Goal: Task Accomplishment & Management: Manage account settings

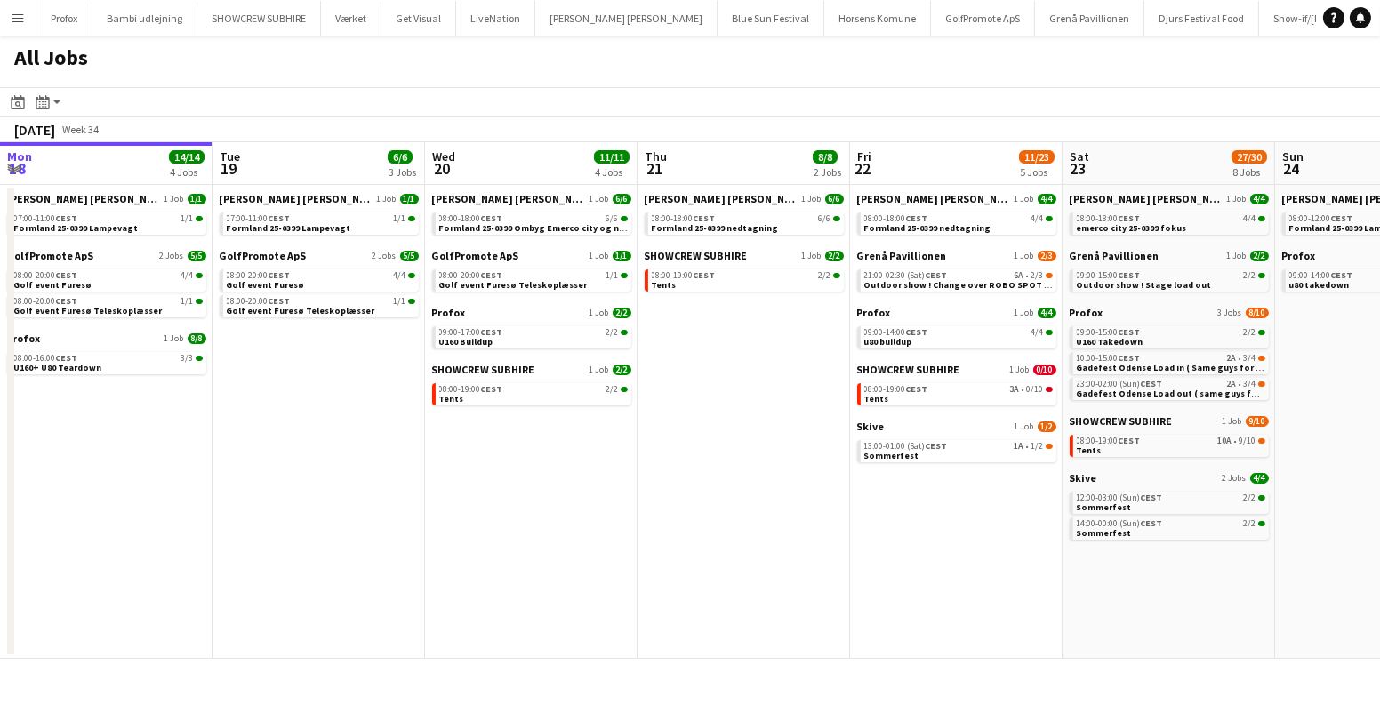
scroll to position [0, 670]
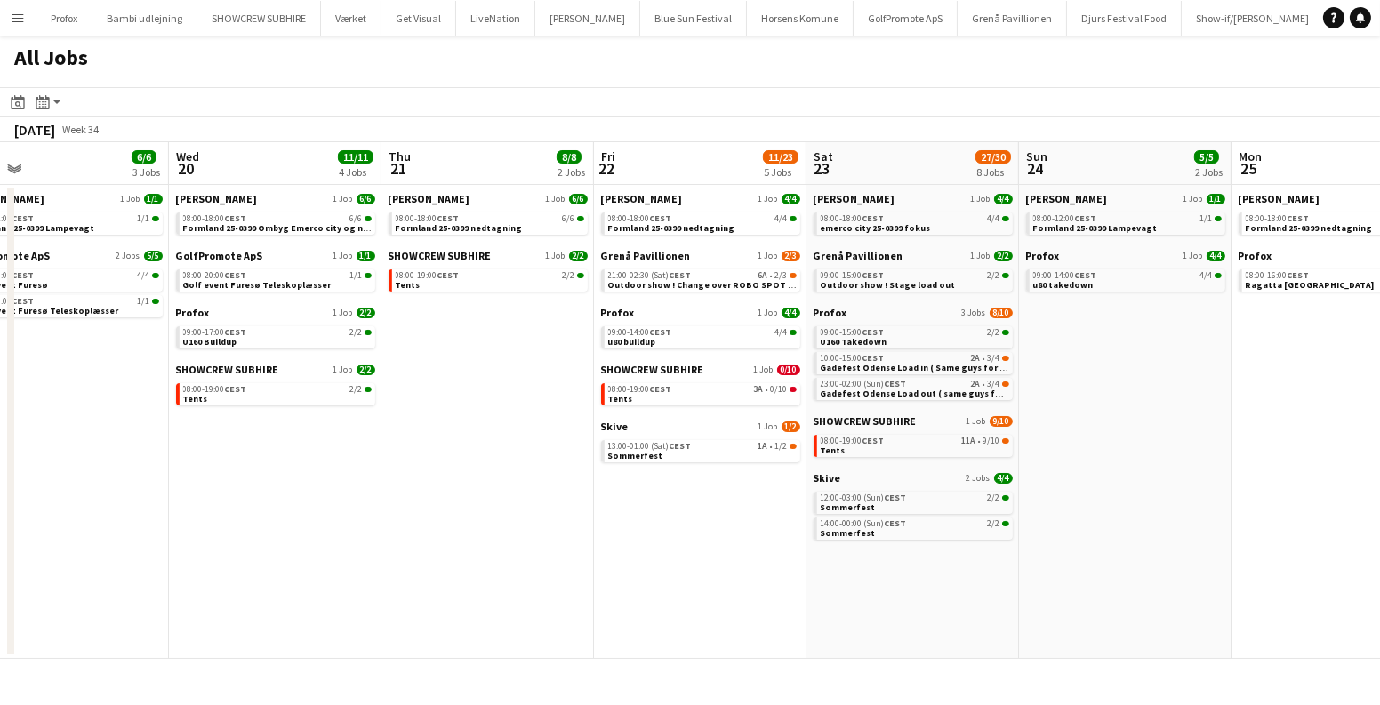
drag, startPoint x: 855, startPoint y: 513, endPoint x: 534, endPoint y: 523, distance: 321.2
click at [544, 526] on app-calendar-viewport "Sat 16 16/16 5 Jobs Sun 17 12/13 4 Jobs Mon 18 14/14 4 Jobs Tue 19 6/6 3 Jobs W…" at bounding box center [690, 400] width 1380 height 517
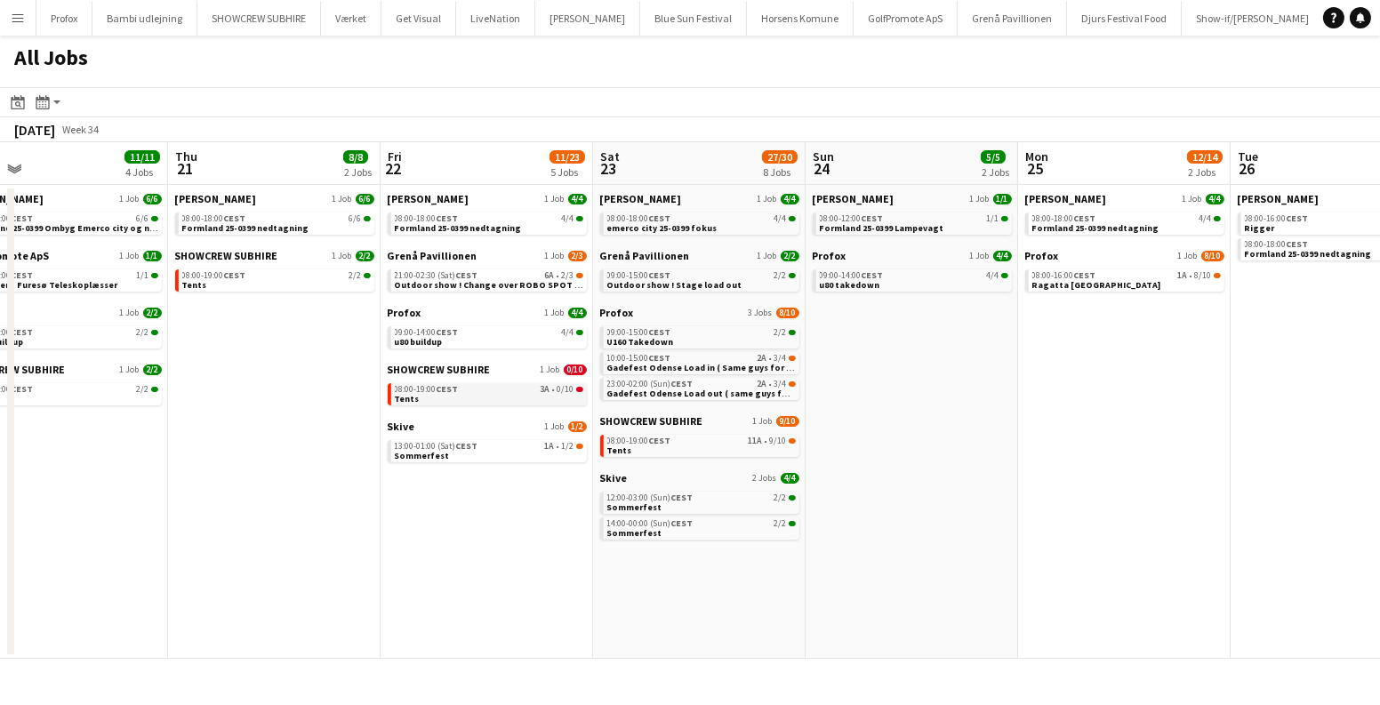
click at [494, 394] on link "08:00-19:00 CEST 3A • 0/10 Tents" at bounding box center [489, 393] width 189 height 20
click at [533, 450] on link "13:00-01:00 (Sat) CEST 1A • 1/2 Sommerfest" at bounding box center [489, 450] width 189 height 20
click at [486, 393] on div "08:00-19:00 CEST 3A • 0/10" at bounding box center [489, 389] width 189 height 9
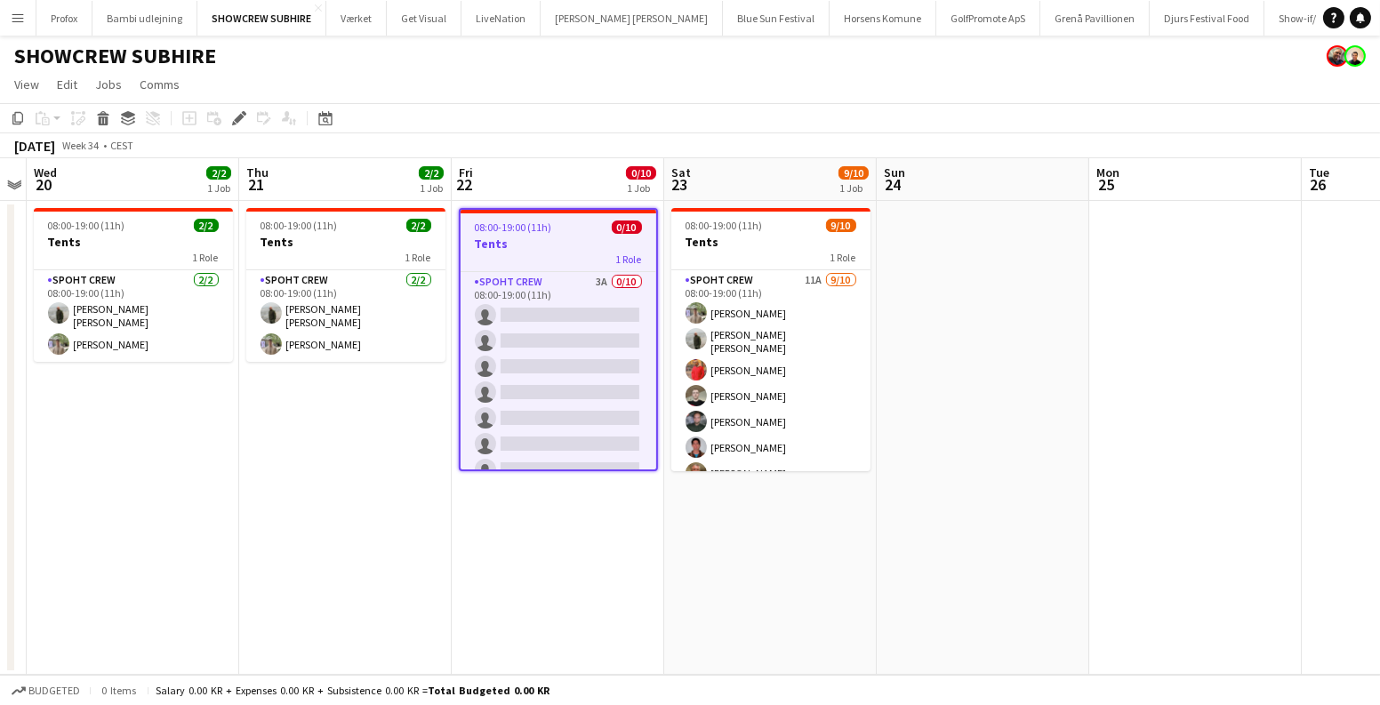
click at [515, 234] on app-job-card "08:00-19:00 (11h) 0/10 Tents 1 Role Spoht Crew 3A 0/10 08:00-19:00 (11h) single…" at bounding box center [558, 339] width 199 height 263
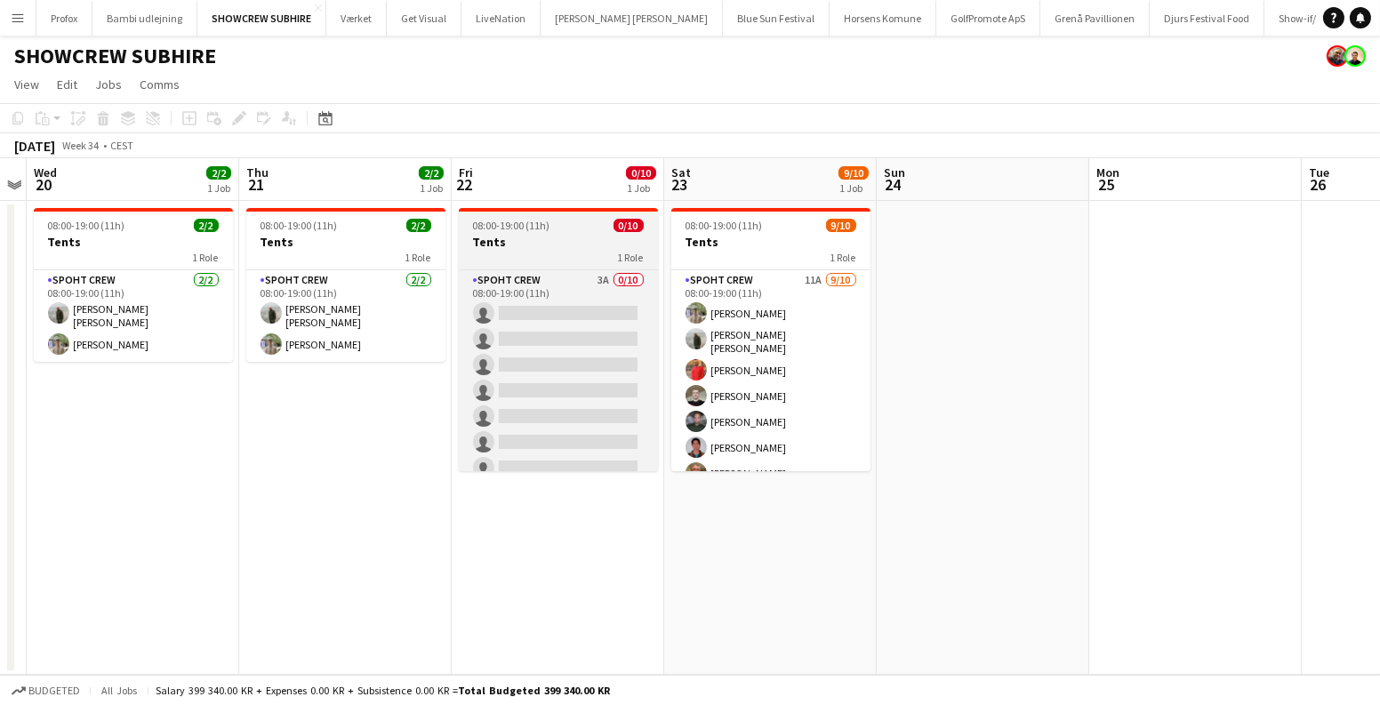
click at [515, 234] on h3 "Tents" at bounding box center [558, 242] width 199 height 16
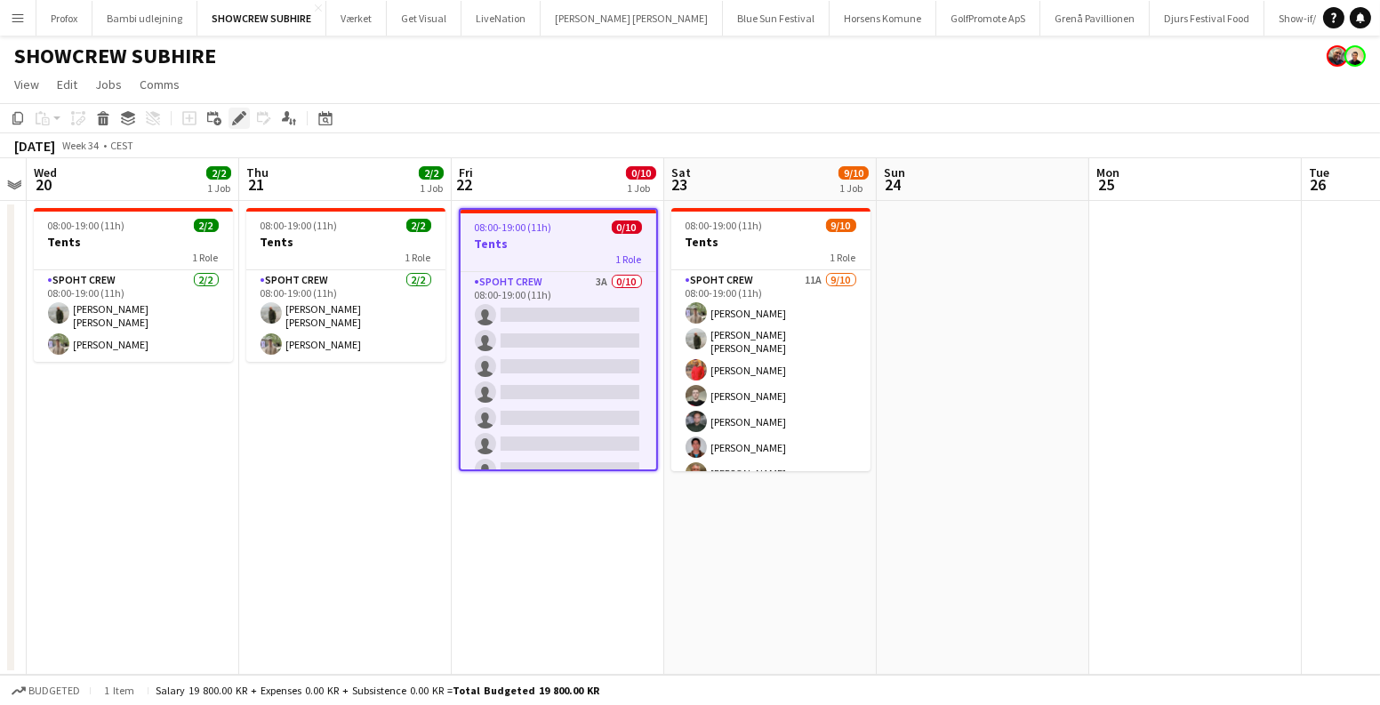
click at [237, 117] on icon at bounding box center [239, 119] width 10 height 10
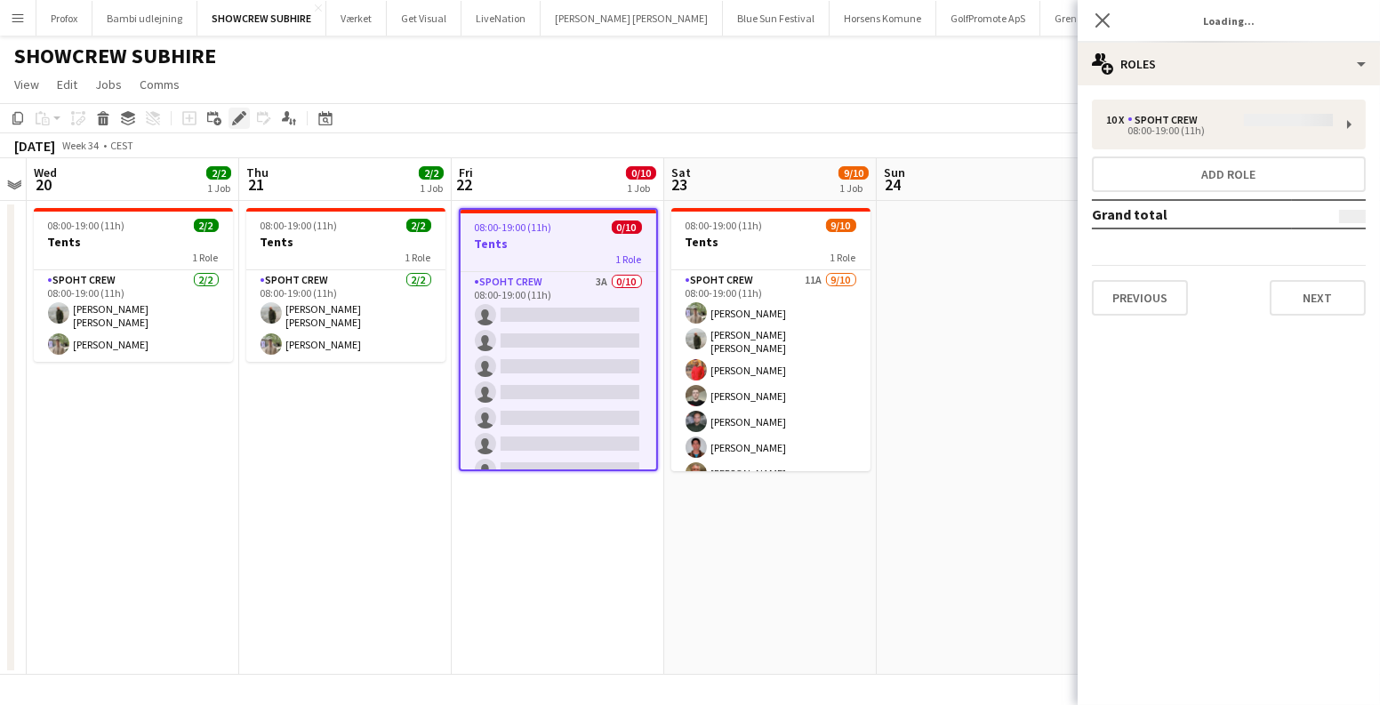
type input "*****"
click at [1164, 293] on button "Previous" at bounding box center [1140, 298] width 96 height 36
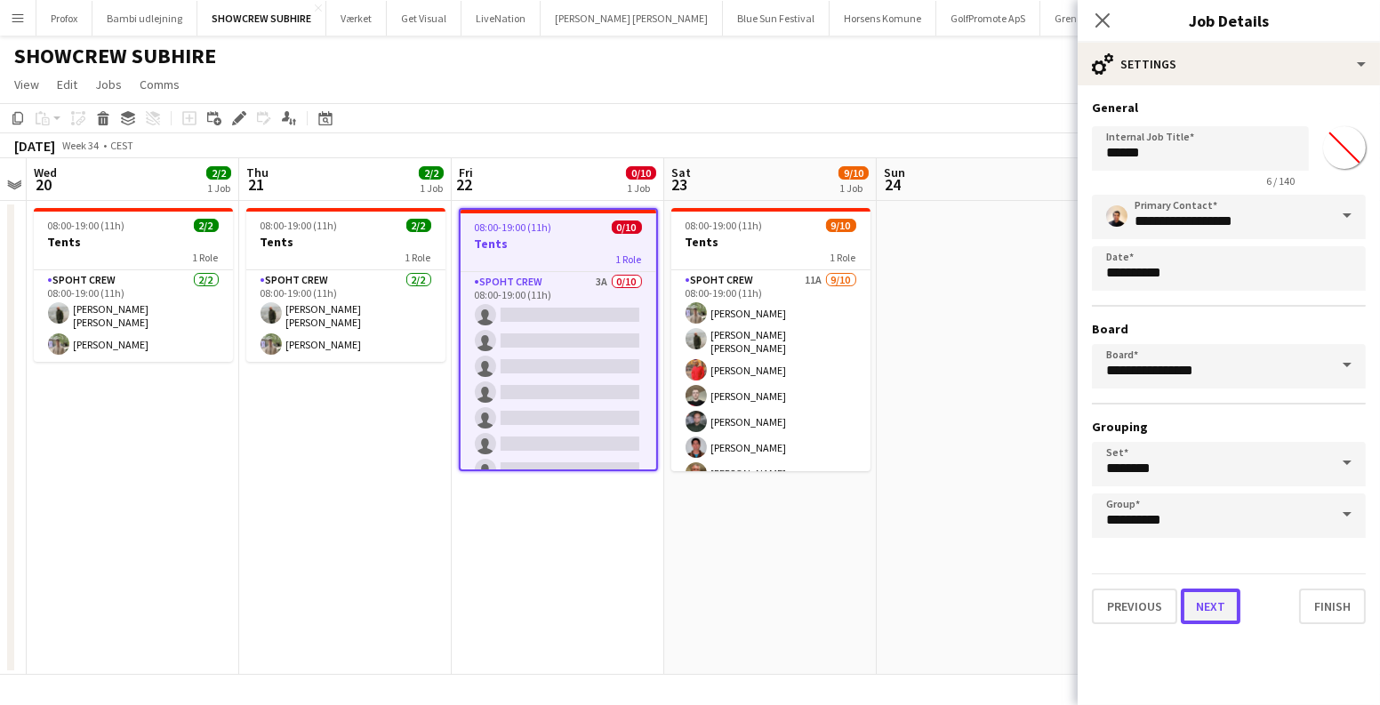
click at [1198, 602] on button "Next" at bounding box center [1211, 607] width 60 height 36
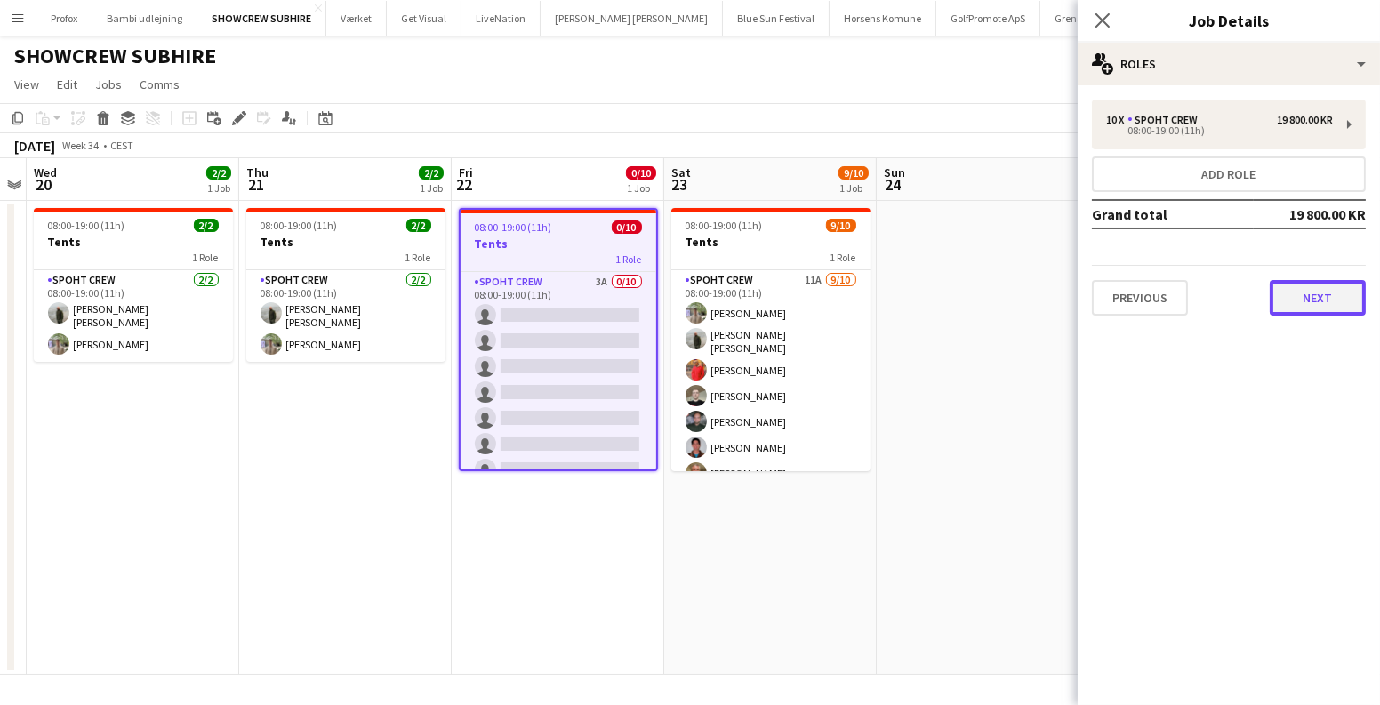
click at [1305, 286] on button "Next" at bounding box center [1318, 298] width 96 height 36
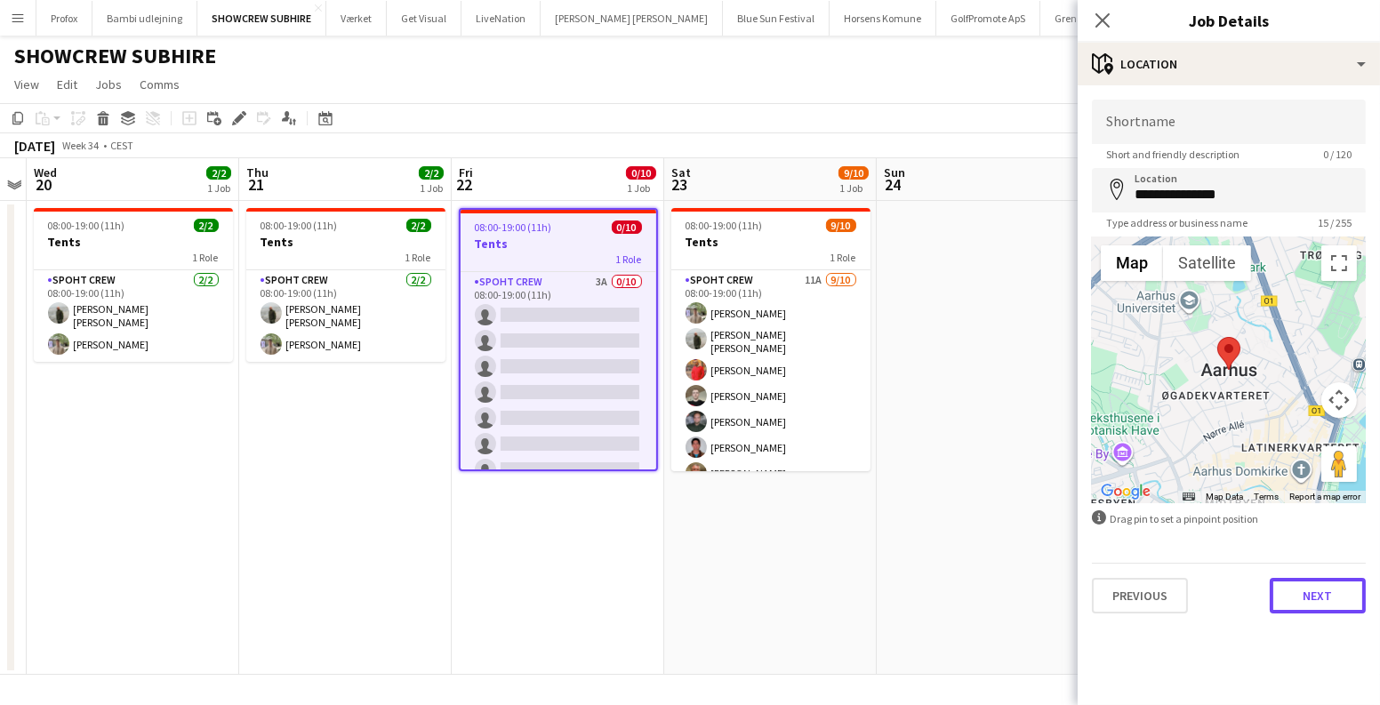
click at [1315, 601] on button "Next" at bounding box center [1318, 596] width 96 height 36
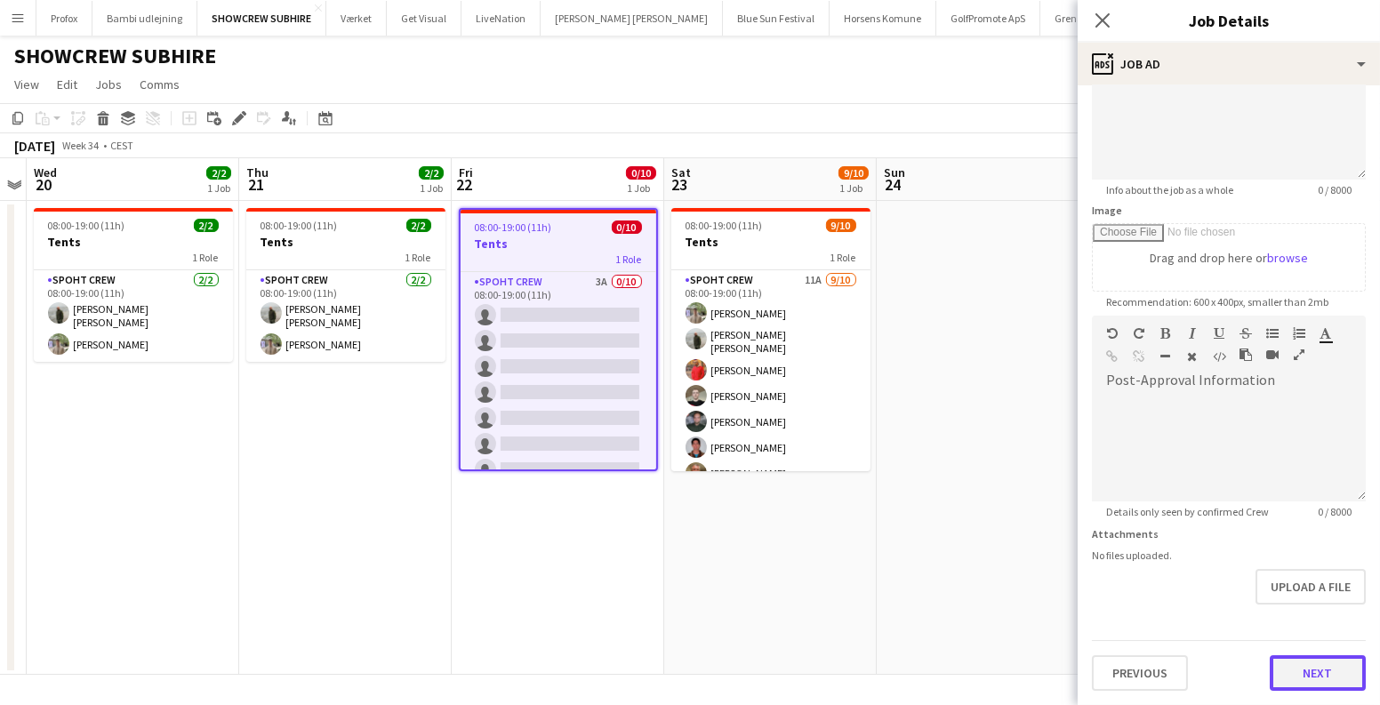
scroll to position [173, 0]
click at [1298, 620] on form "Headline ***** 6 / 140 Job Description default Heading 1 Heading 2 Heading 3 He…" at bounding box center [1229, 310] width 302 height 766
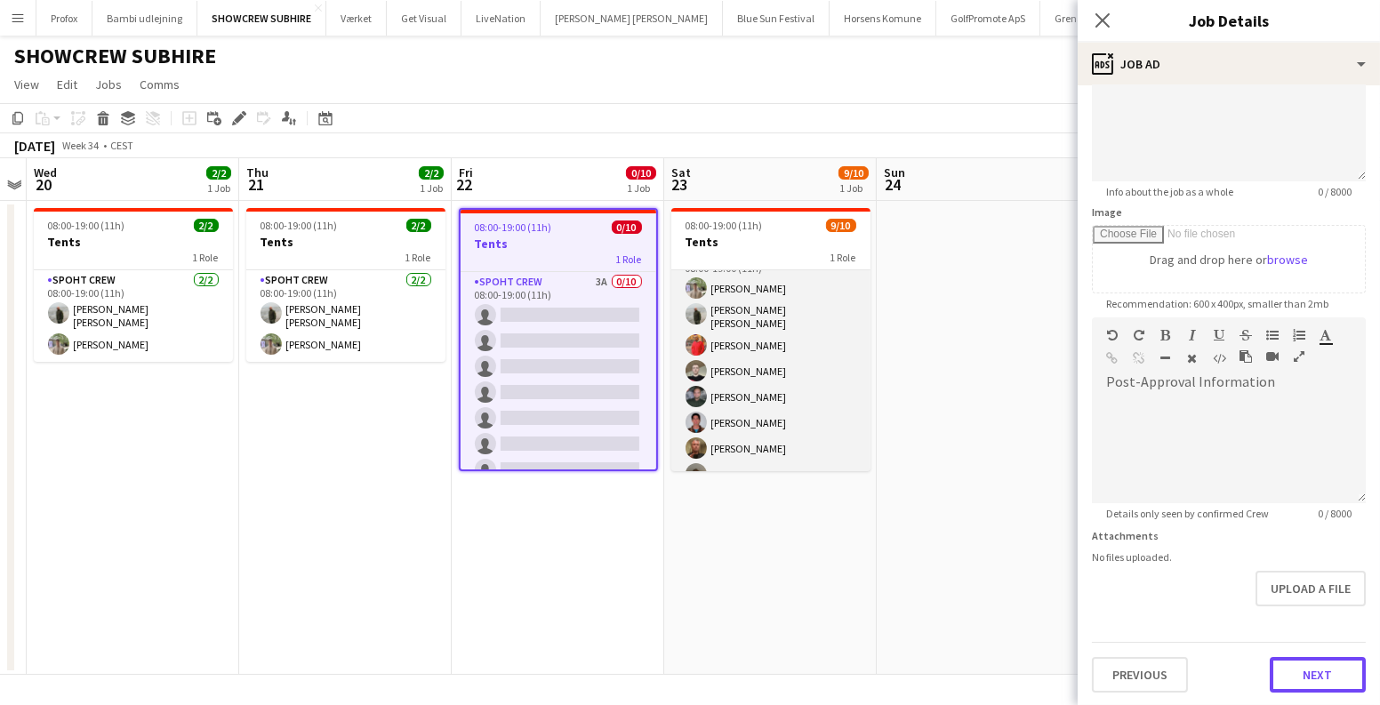
scroll to position [91, 0]
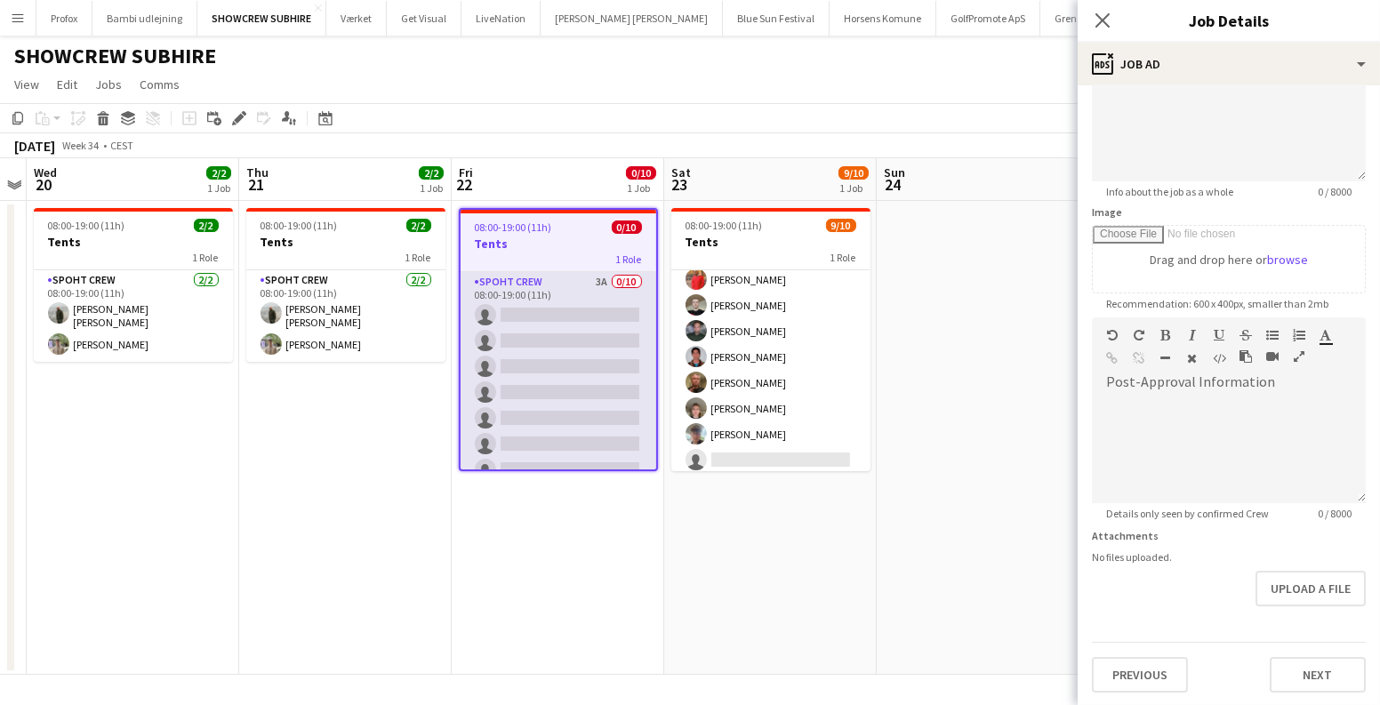
click at [483, 345] on app-card-role "Spoht Crew 3A 0/10 08:00-19:00 (11h) single-neutral-actions single-neutral-acti…" at bounding box center [559, 418] width 196 height 293
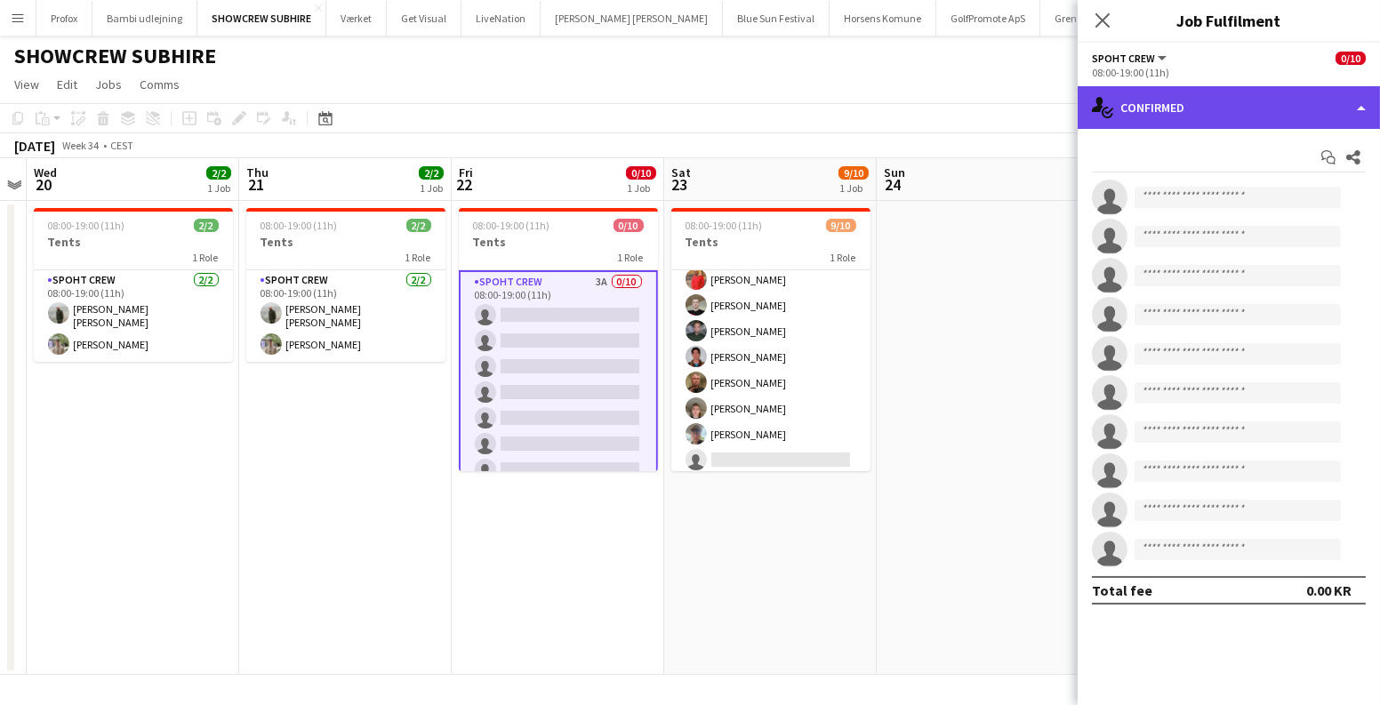
click at [1192, 106] on div "single-neutral-actions-check-2 Confirmed" at bounding box center [1229, 107] width 302 height 43
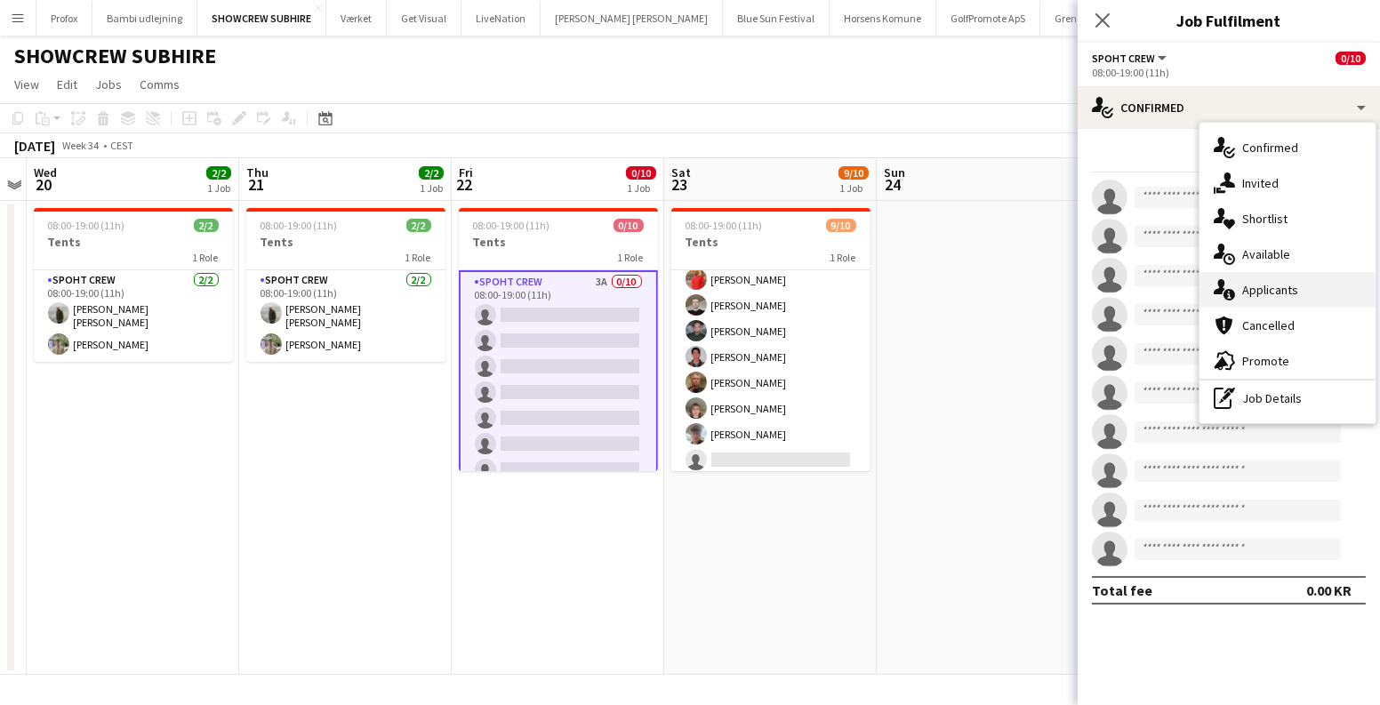
click at [1257, 289] on div "single-neutral-actions-information Applicants" at bounding box center [1288, 290] width 176 height 36
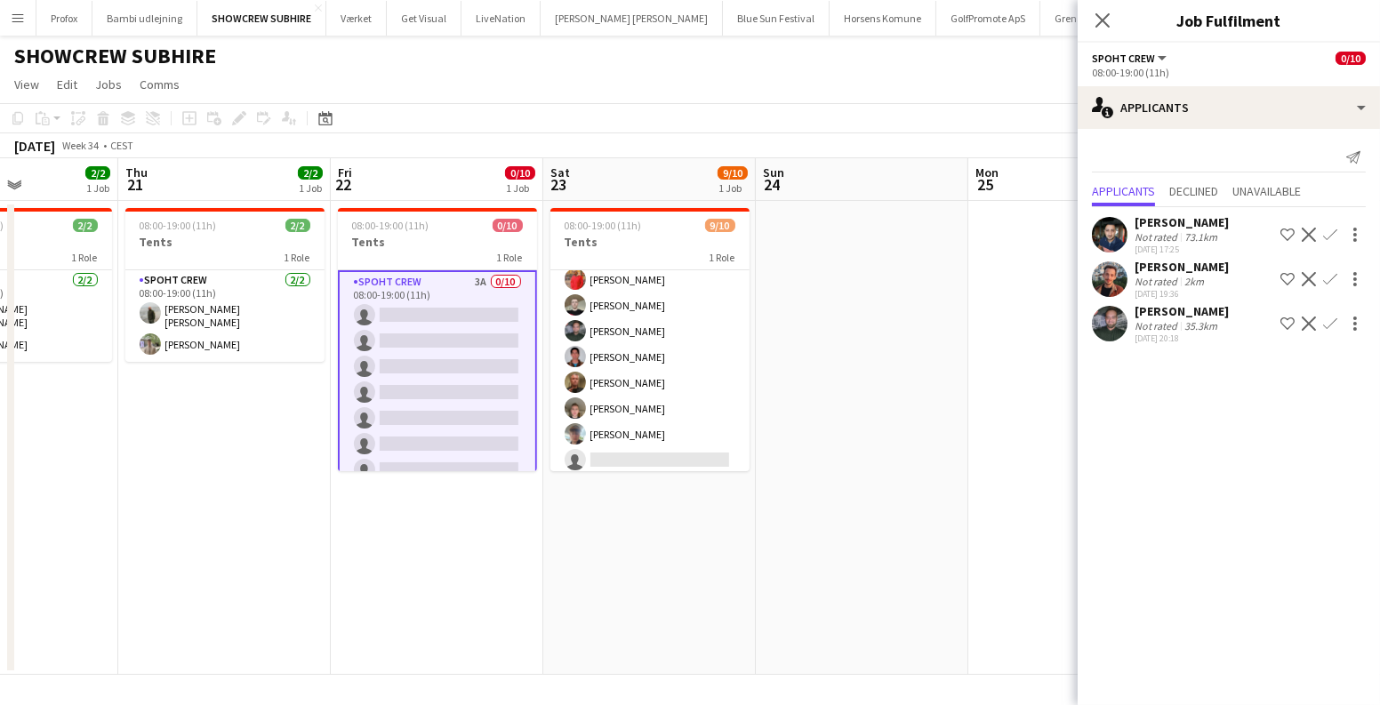
scroll to position [0, 747]
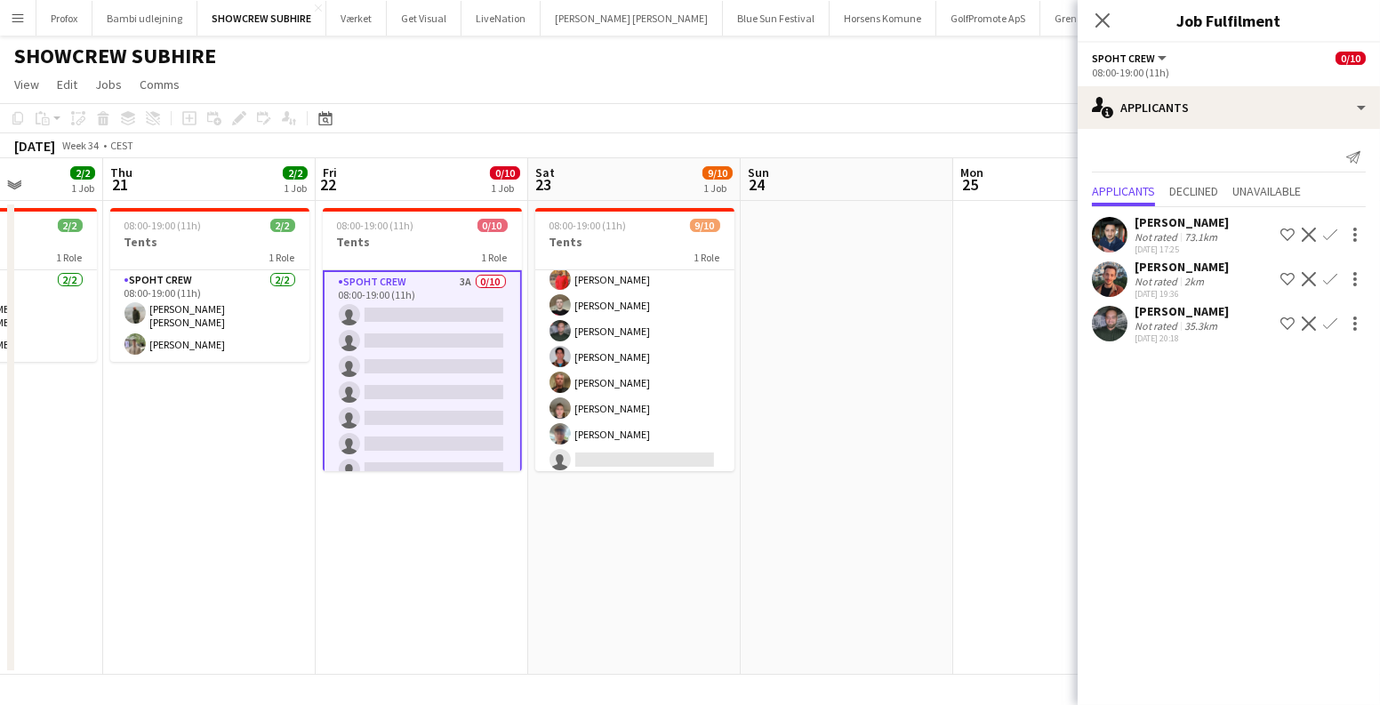
drag, startPoint x: 900, startPoint y: 690, endPoint x: 681, endPoint y: 518, distance: 278.6
click at [681, 518] on app-date-cell "08:00-19:00 (11h) 9/10 Tents 1 Role Spoht Crew 11A 9/10 08:00-19:00 (11h) Arthu…" at bounding box center [634, 438] width 213 height 474
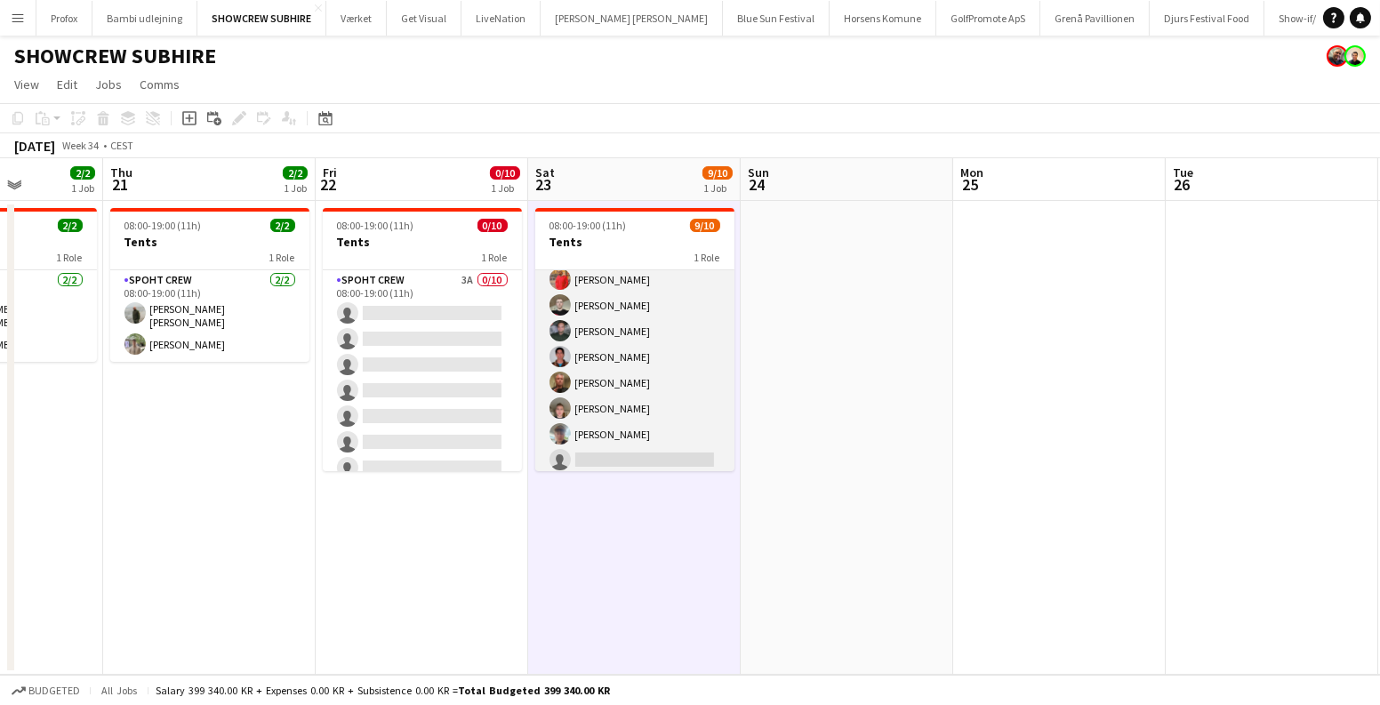
click at [629, 379] on app-card-role "Spoht Crew 11A [DATE] 08:00-19:00 (11h) [PERSON_NAME] [PERSON_NAME] [PERSON_NAM…" at bounding box center [634, 329] width 199 height 298
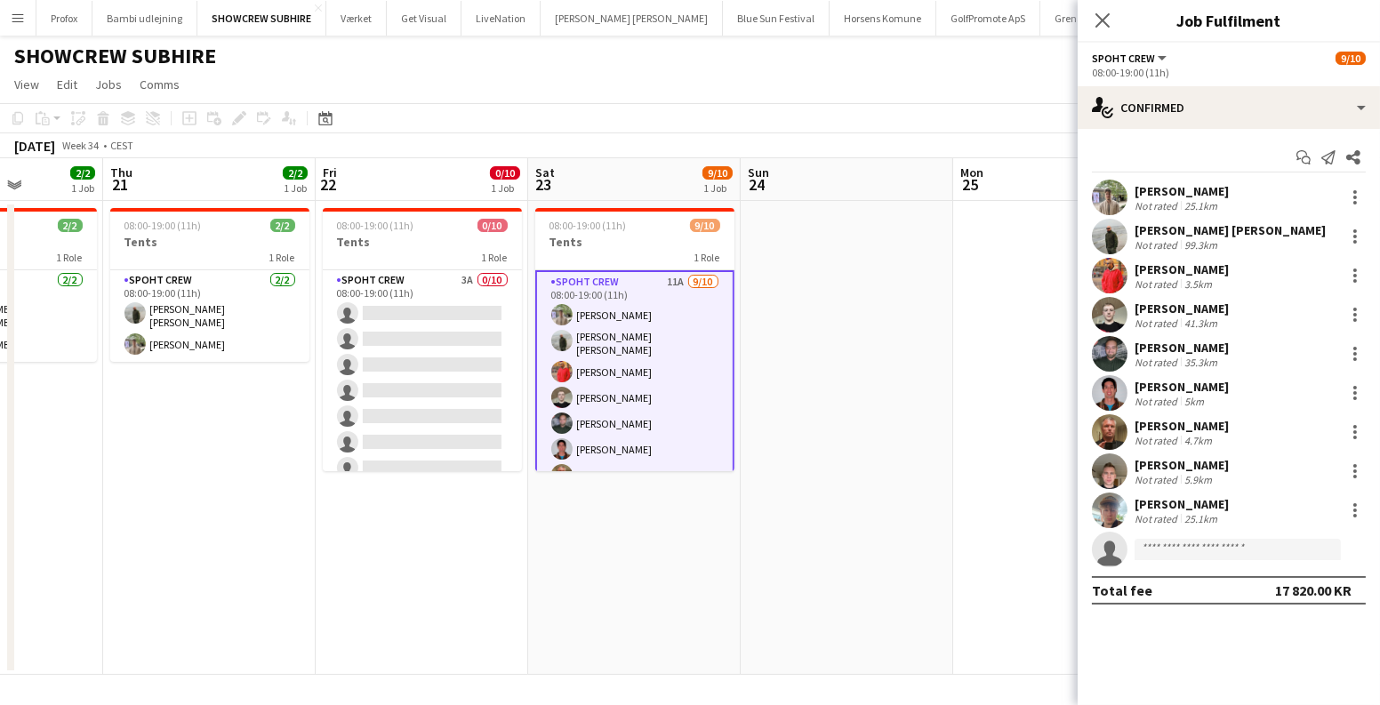
scroll to position [0, 745]
click at [830, 338] on app-date-cell at bounding box center [849, 438] width 213 height 474
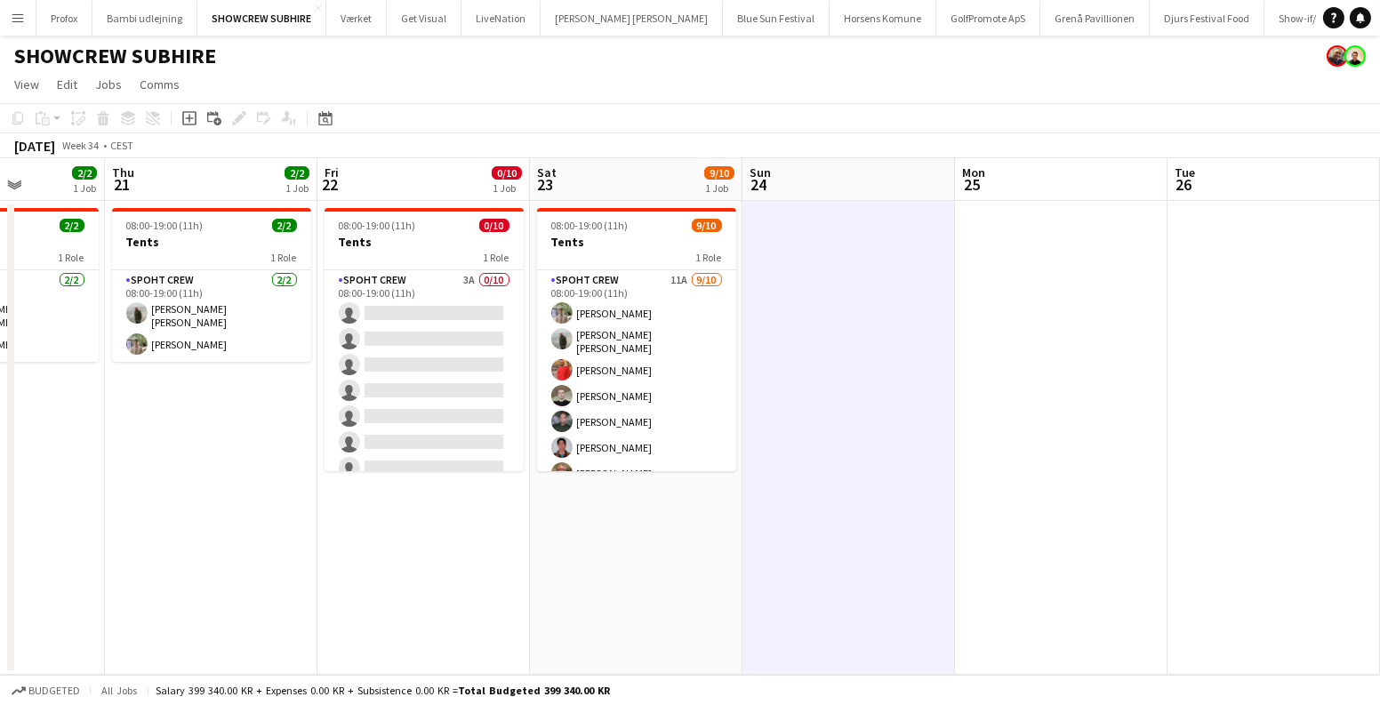
click at [1136, 446] on app-date-cell at bounding box center [1061, 438] width 213 height 474
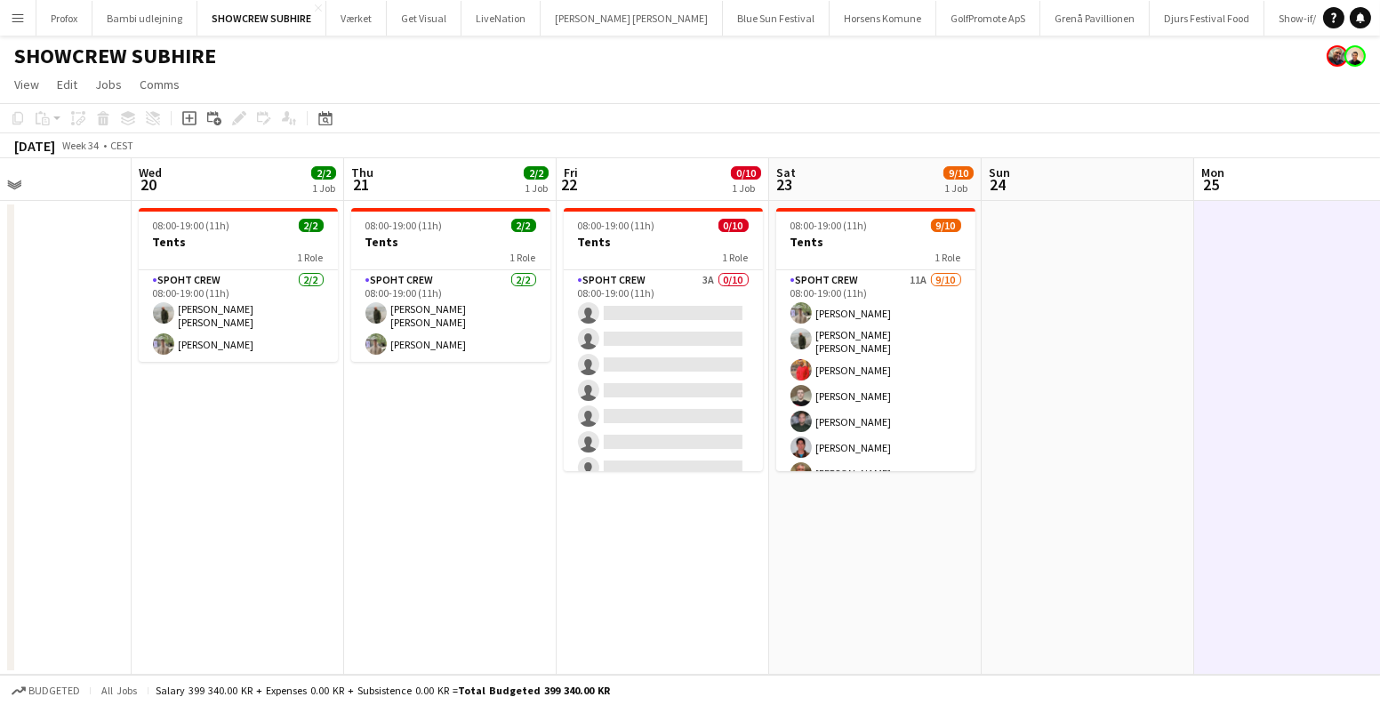
drag, startPoint x: 371, startPoint y: 570, endPoint x: 855, endPoint y: 623, distance: 486.7
click at [838, 622] on app-calendar-viewport "Sun 17 Mon 18 Tue 19 Wed 20 2/2 1 Job Thu 21 2/2 1 Job Fri 22 0/10 1 Job Sat 23…" at bounding box center [690, 416] width 1380 height 517
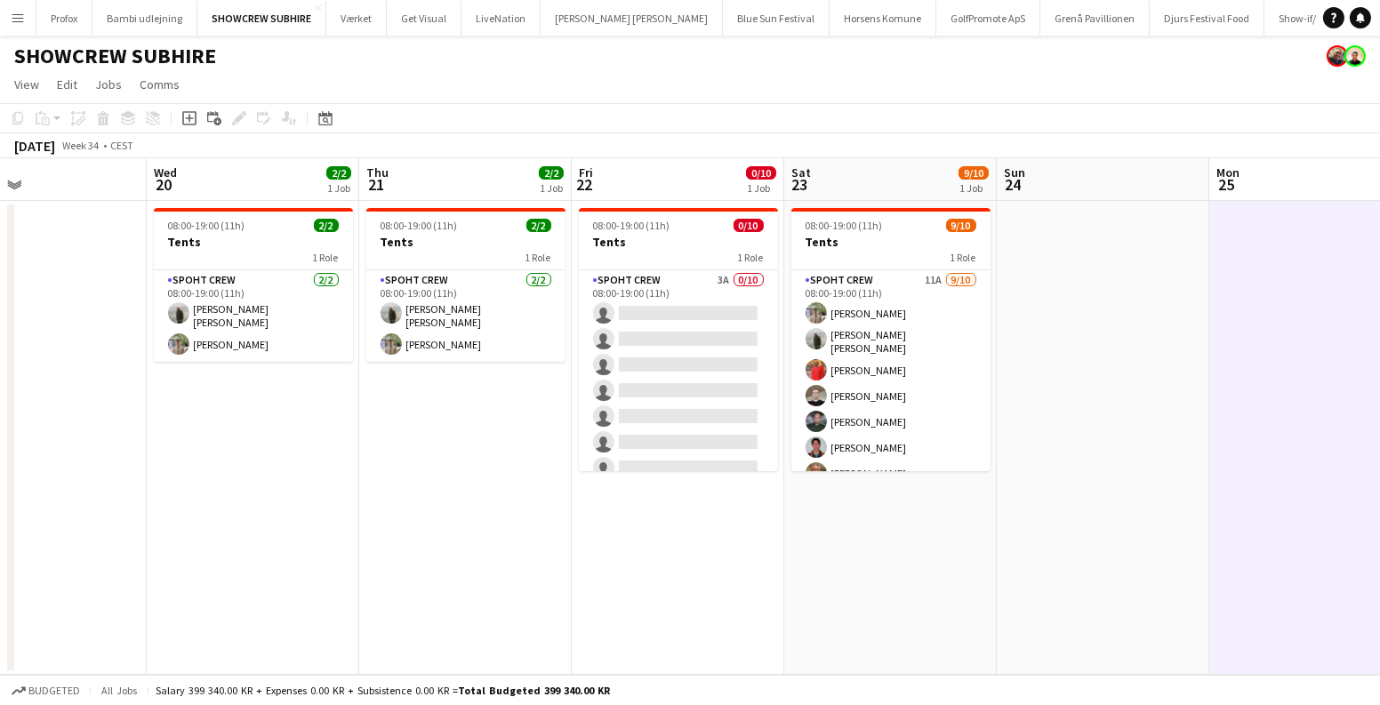
click at [784, 623] on app-date-cell "08:00-19:00 (11h) 0/10 Tents 1 Role Spoht Crew 3A 0/10 08:00-19:00 (11h) single…" at bounding box center [678, 438] width 213 height 474
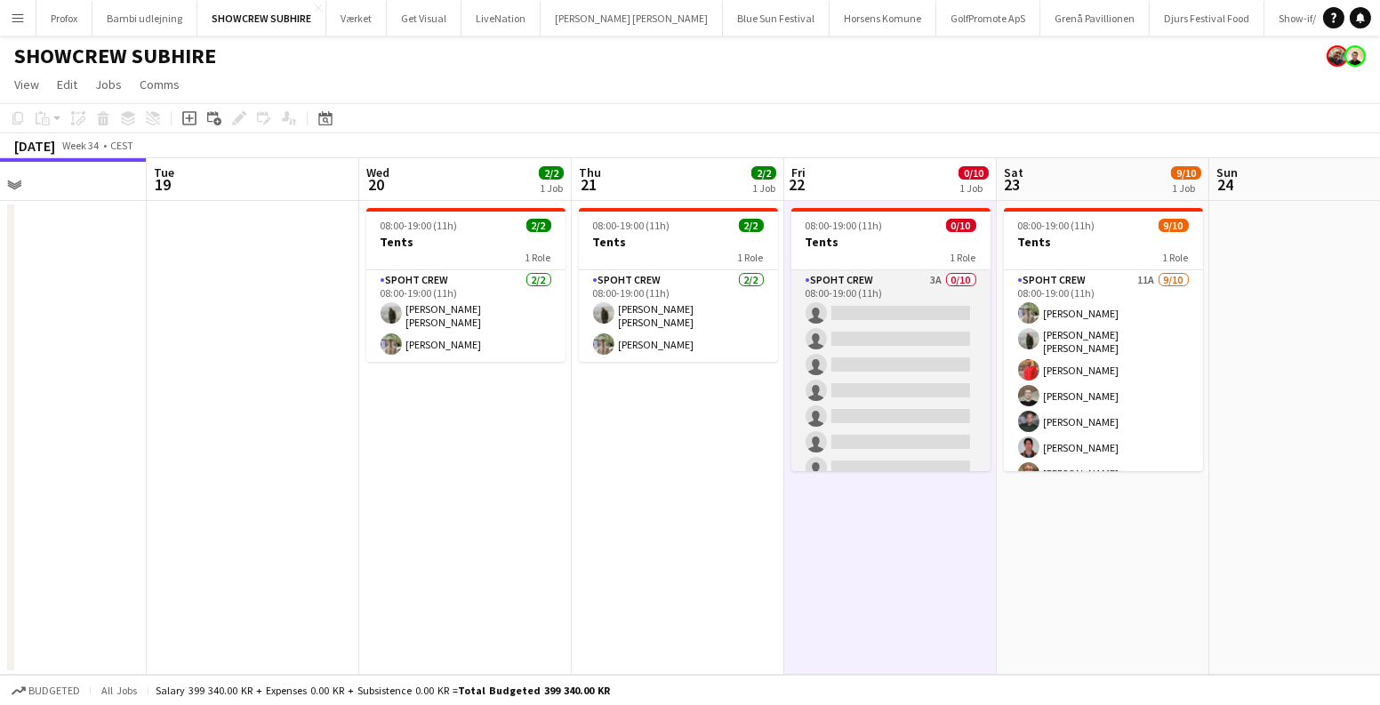
click at [911, 353] on app-card-role "Spoht Crew 3A 0/10 08:00-19:00 (11h) single-neutral-actions single-neutral-acti…" at bounding box center [890, 416] width 199 height 293
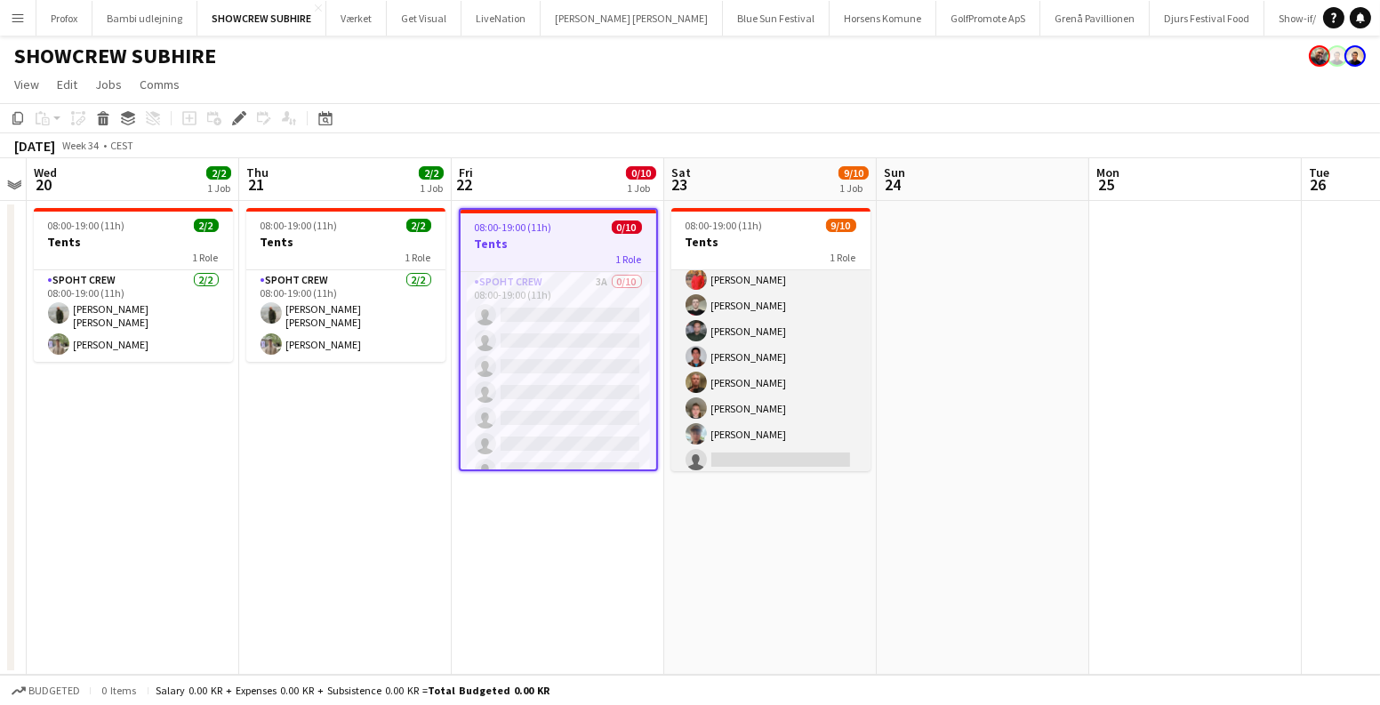
click at [783, 365] on app-card-role "Spoht Crew 11A [DATE] 08:00-19:00 (11h) [PERSON_NAME] [PERSON_NAME] [PERSON_NAM…" at bounding box center [770, 329] width 199 height 298
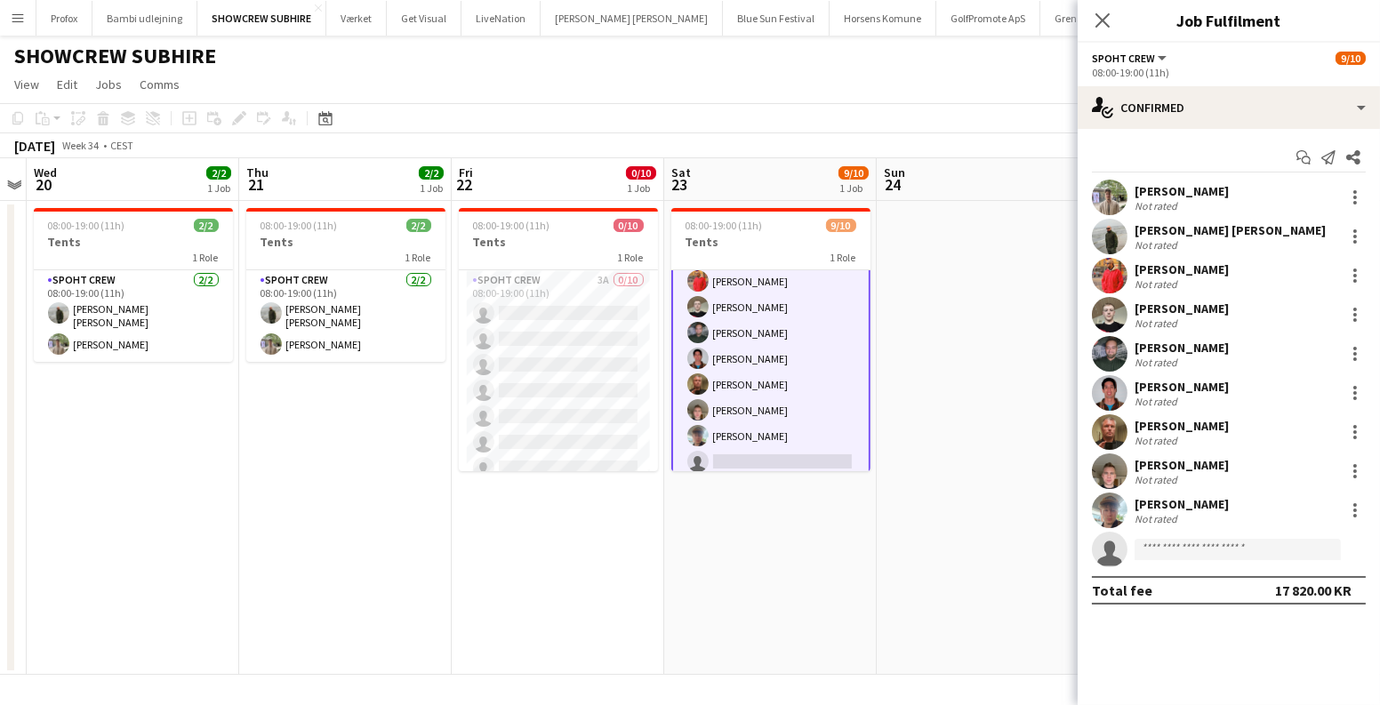
scroll to position [92, 0]
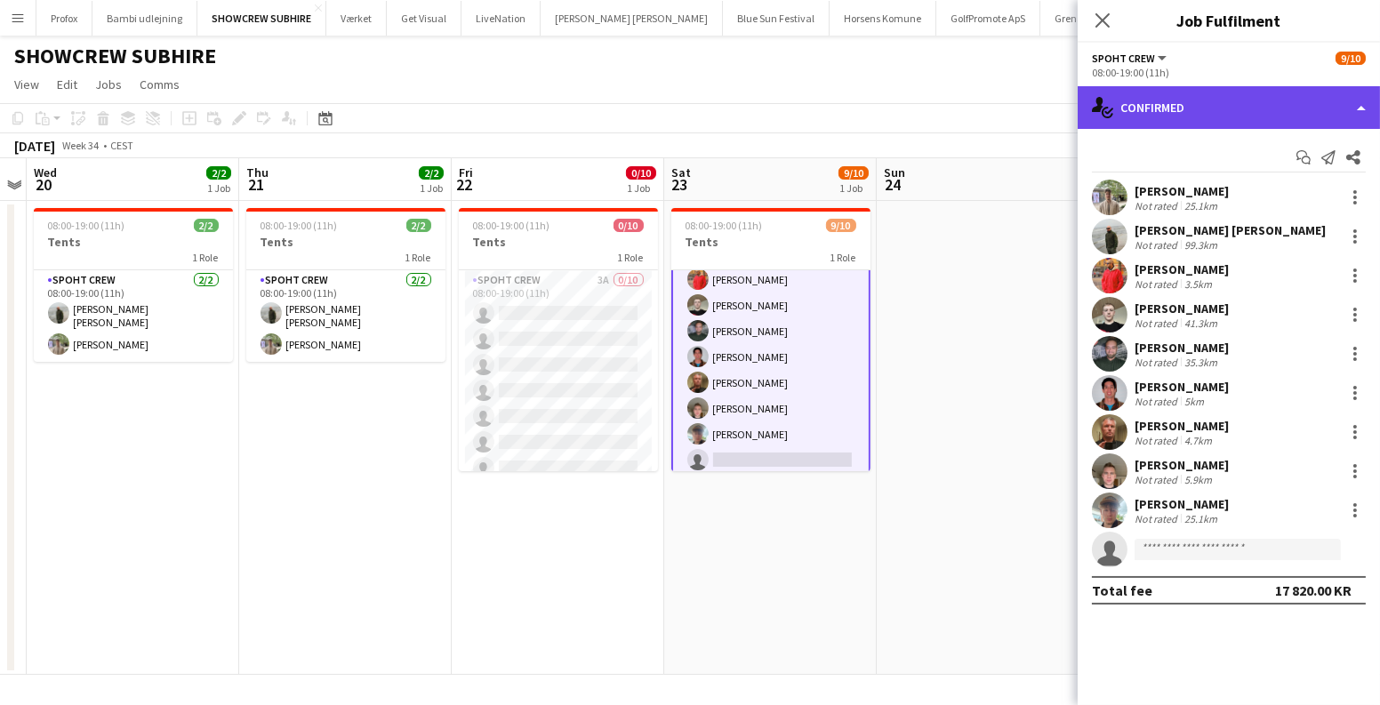
click at [1235, 124] on div "single-neutral-actions-check-2 Confirmed" at bounding box center [1229, 107] width 302 height 43
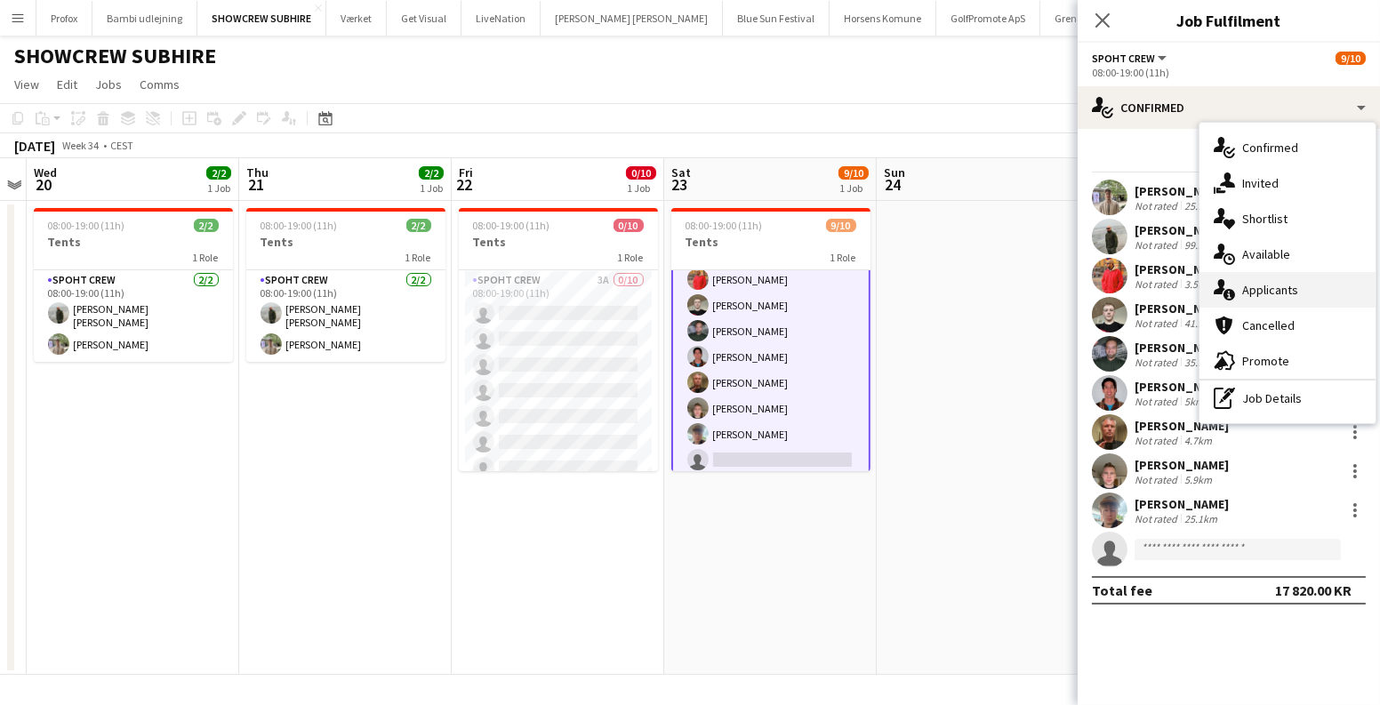
click at [1258, 285] on div "single-neutral-actions-information Applicants" at bounding box center [1288, 290] width 176 height 36
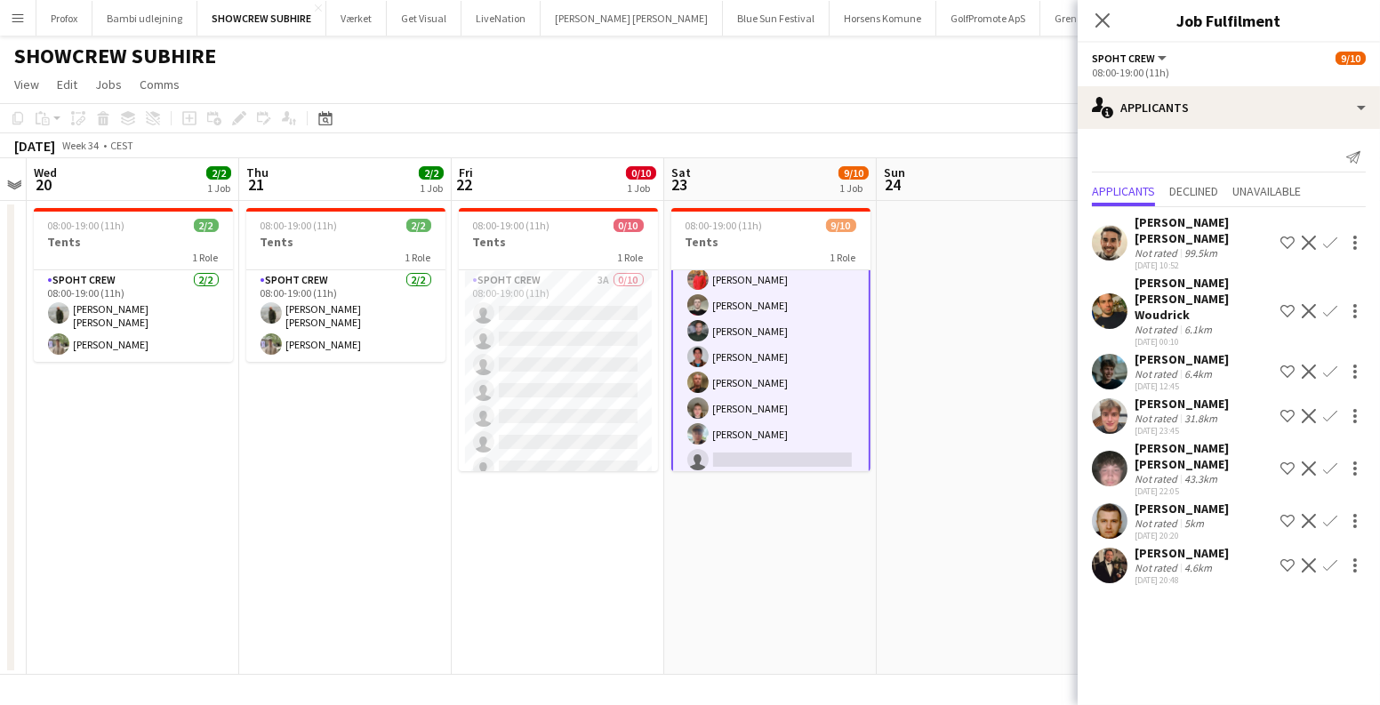
click at [1335, 514] on app-icon "Confirm" at bounding box center [1330, 521] width 14 height 14
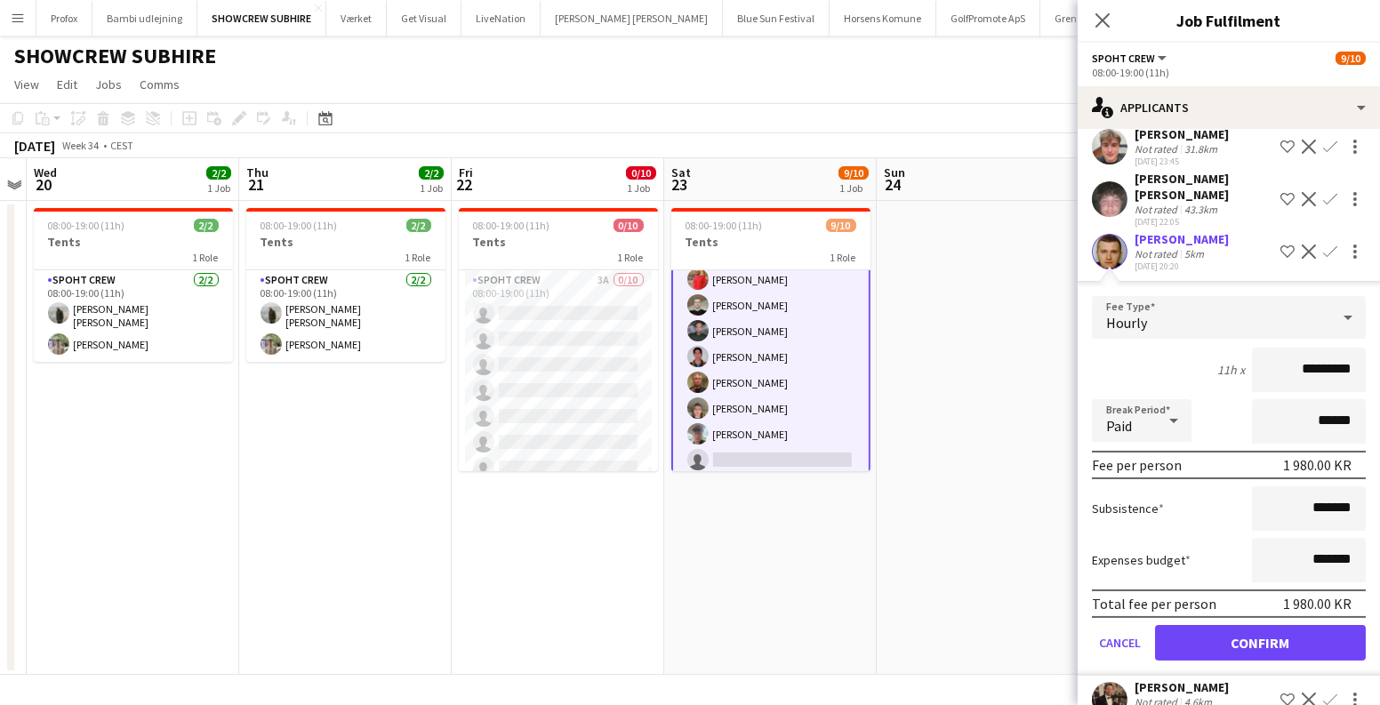
scroll to position [299, 0]
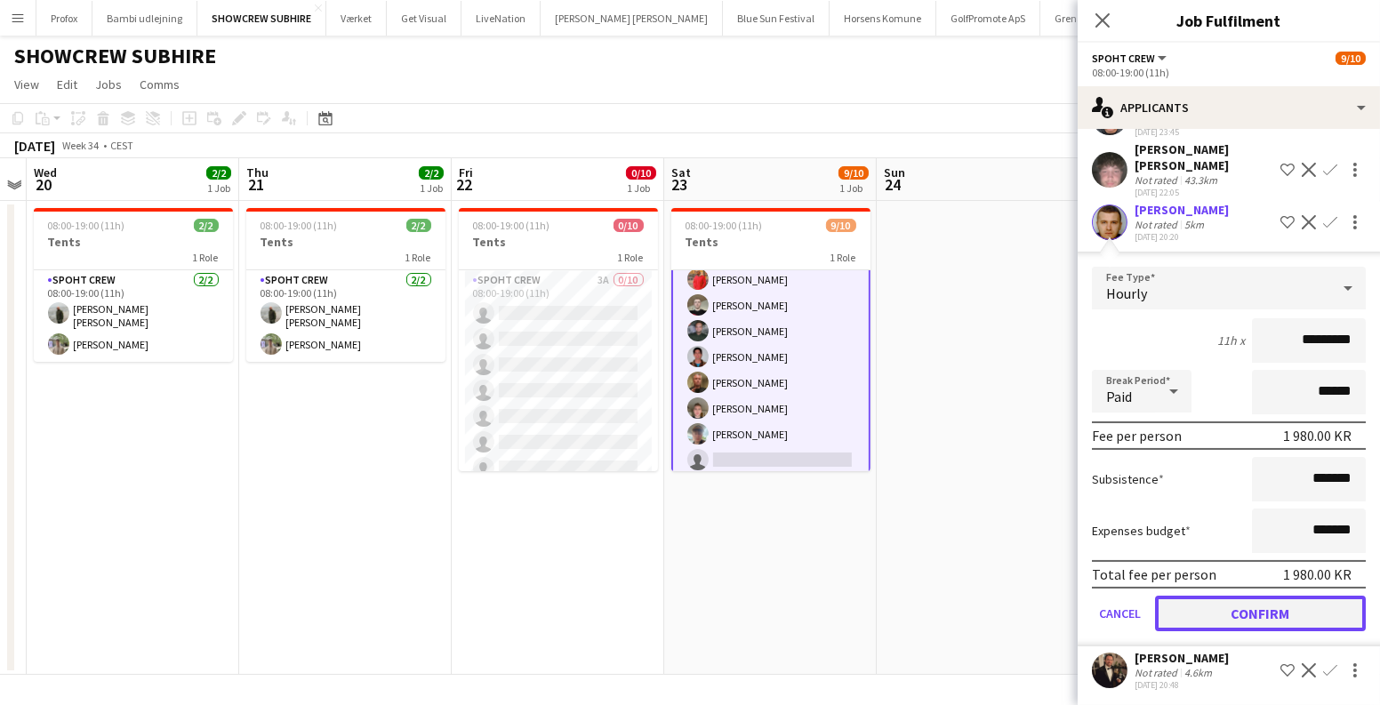
click at [1231, 602] on button "Confirm" at bounding box center [1260, 614] width 211 height 36
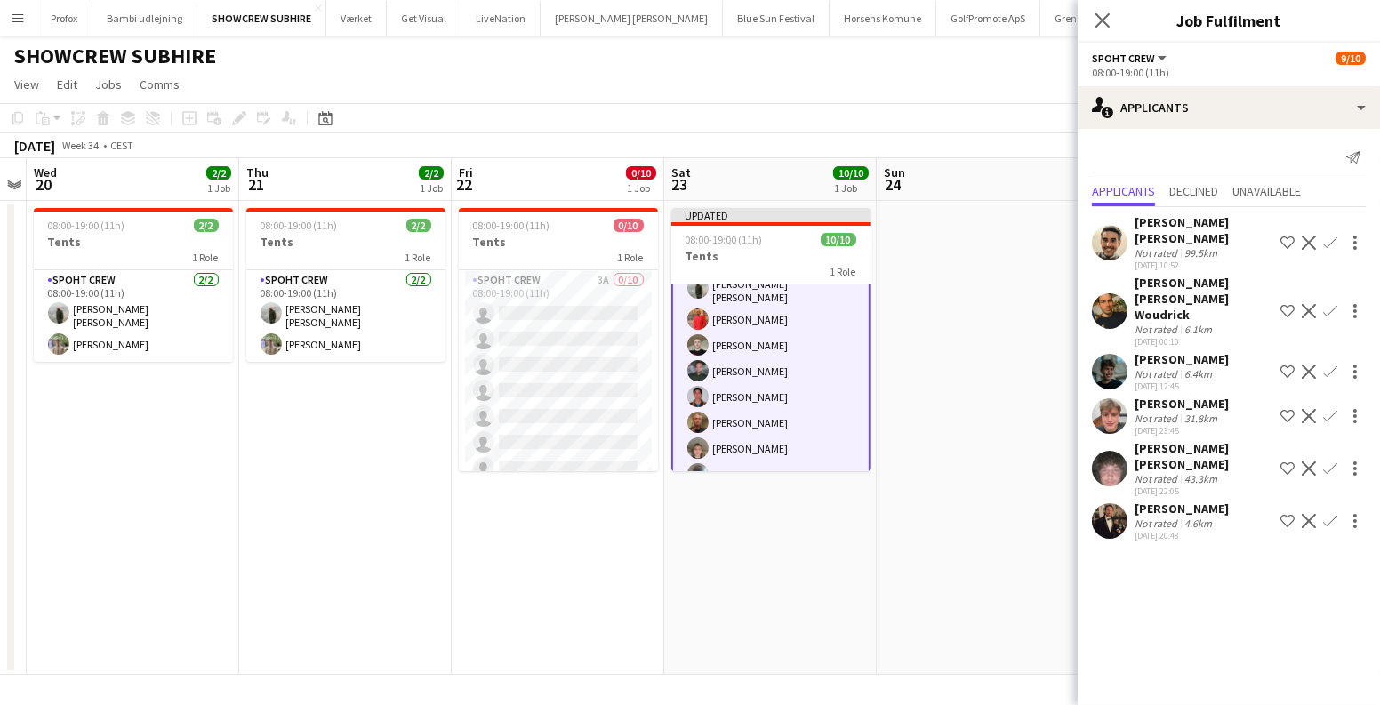
click at [953, 445] on app-date-cell at bounding box center [983, 438] width 213 height 474
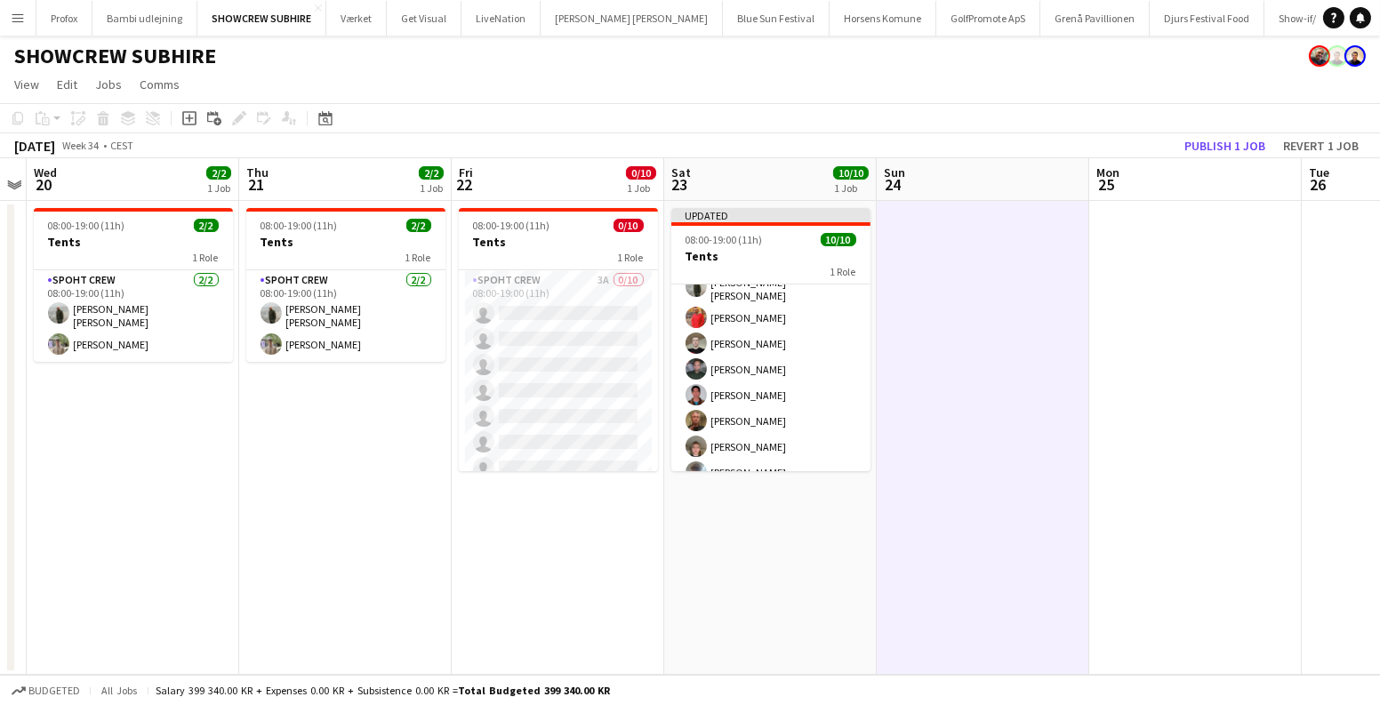
scroll to position [91, 0]
click at [1253, 148] on button "Publish 1 job" at bounding box center [1224, 145] width 95 height 23
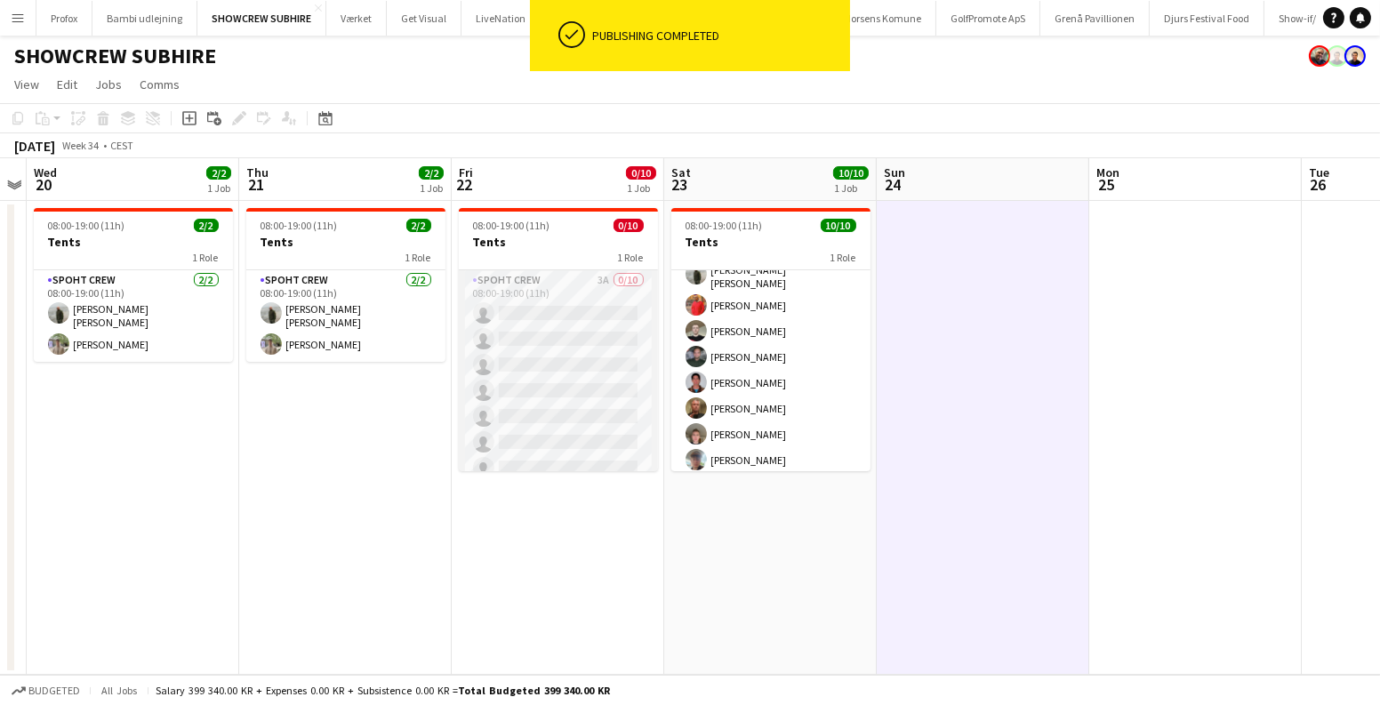
click at [554, 396] on app-card-role "Spoht Crew 3A 0/10 08:00-19:00 (11h) single-neutral-actions single-neutral-acti…" at bounding box center [558, 416] width 199 height 293
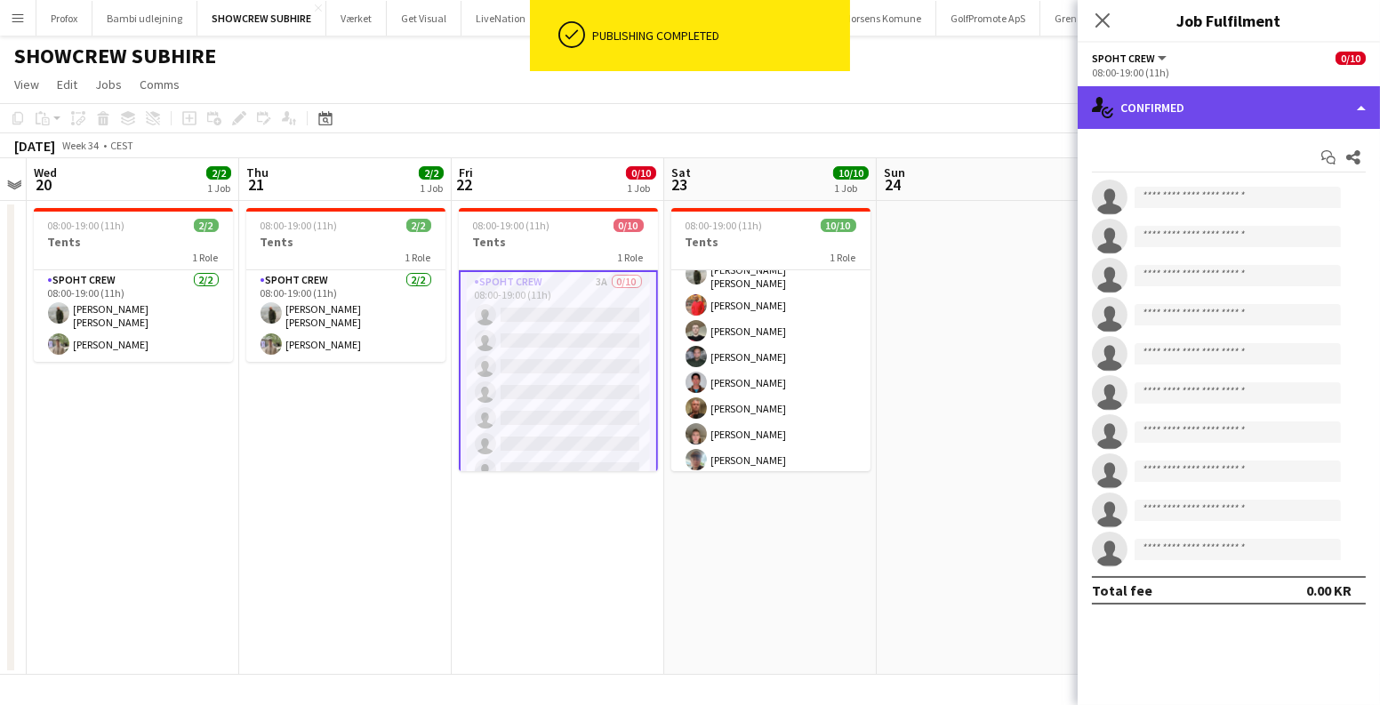
click at [1136, 111] on div "single-neutral-actions-check-2 Confirmed" at bounding box center [1229, 107] width 302 height 43
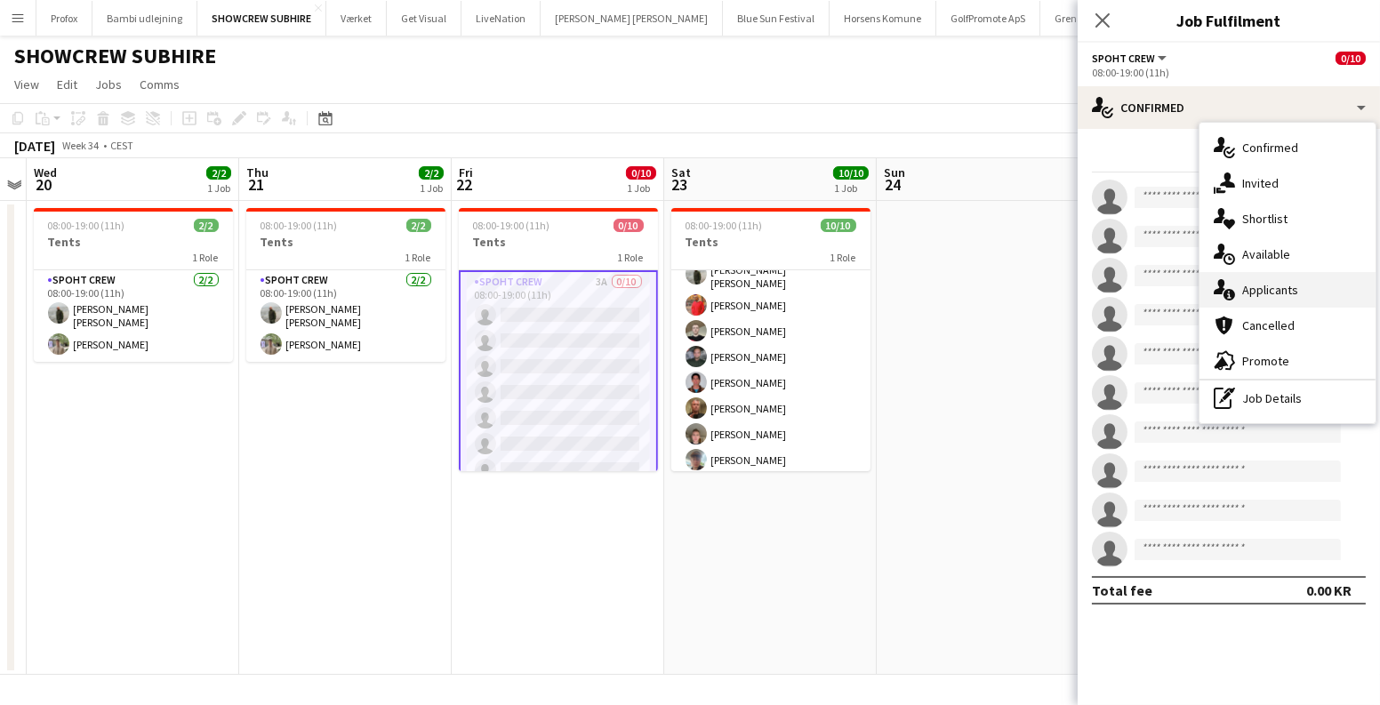
click at [1255, 297] on div "single-neutral-actions-information Applicants" at bounding box center [1288, 290] width 176 height 36
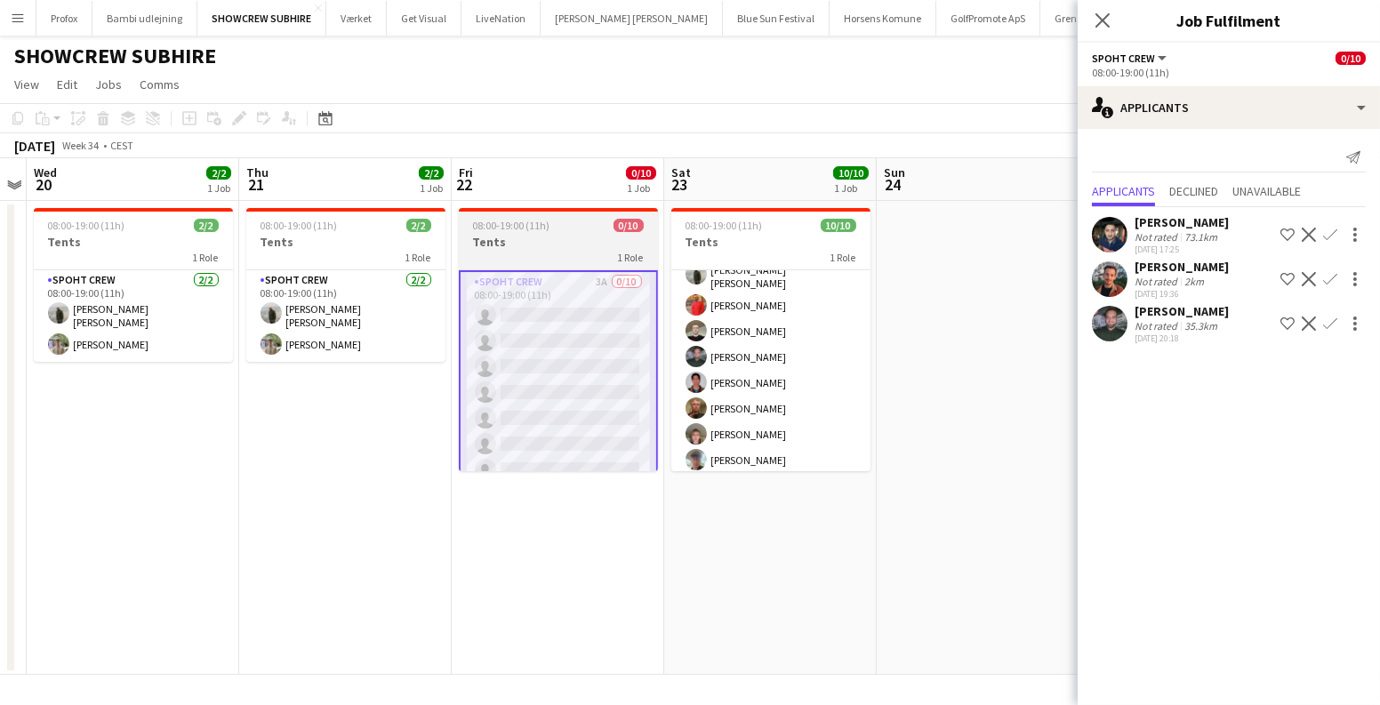
click at [486, 239] on h3 "Tents" at bounding box center [558, 242] width 199 height 16
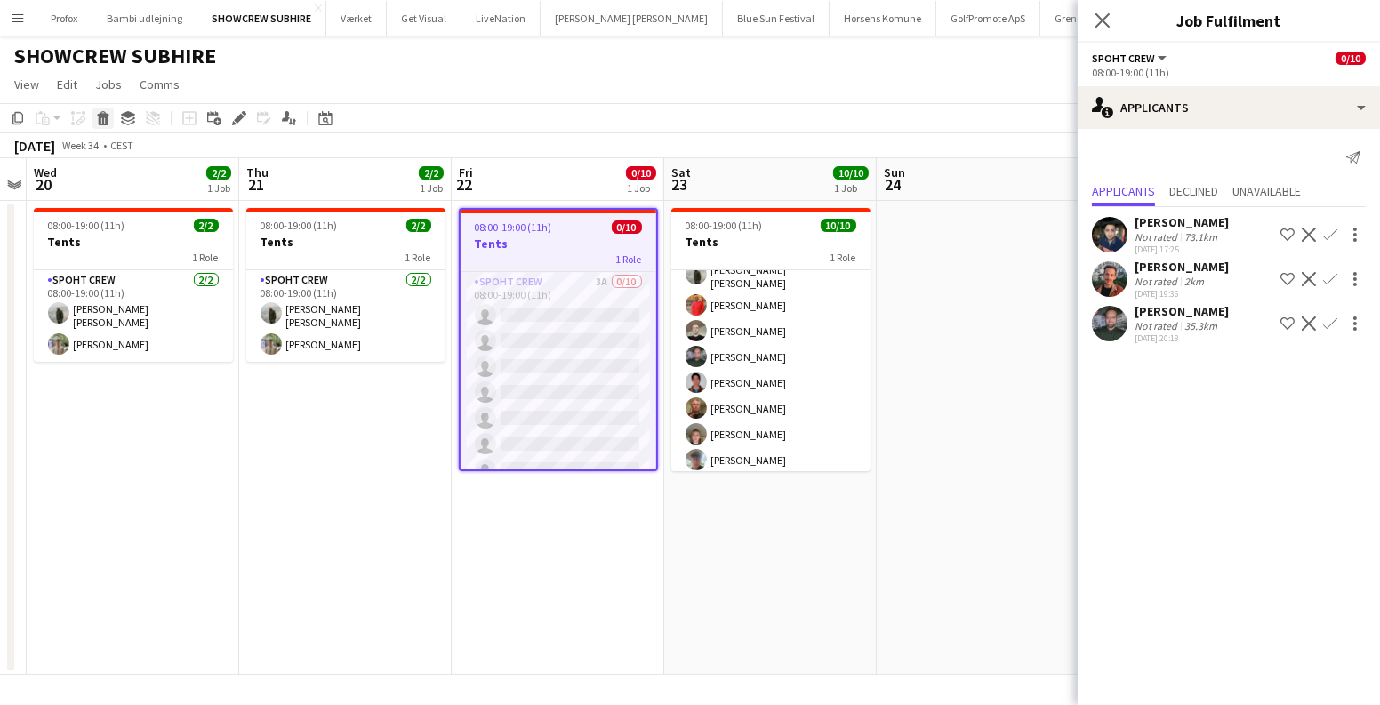
click at [103, 120] on icon "Delete" at bounding box center [103, 118] width 14 height 14
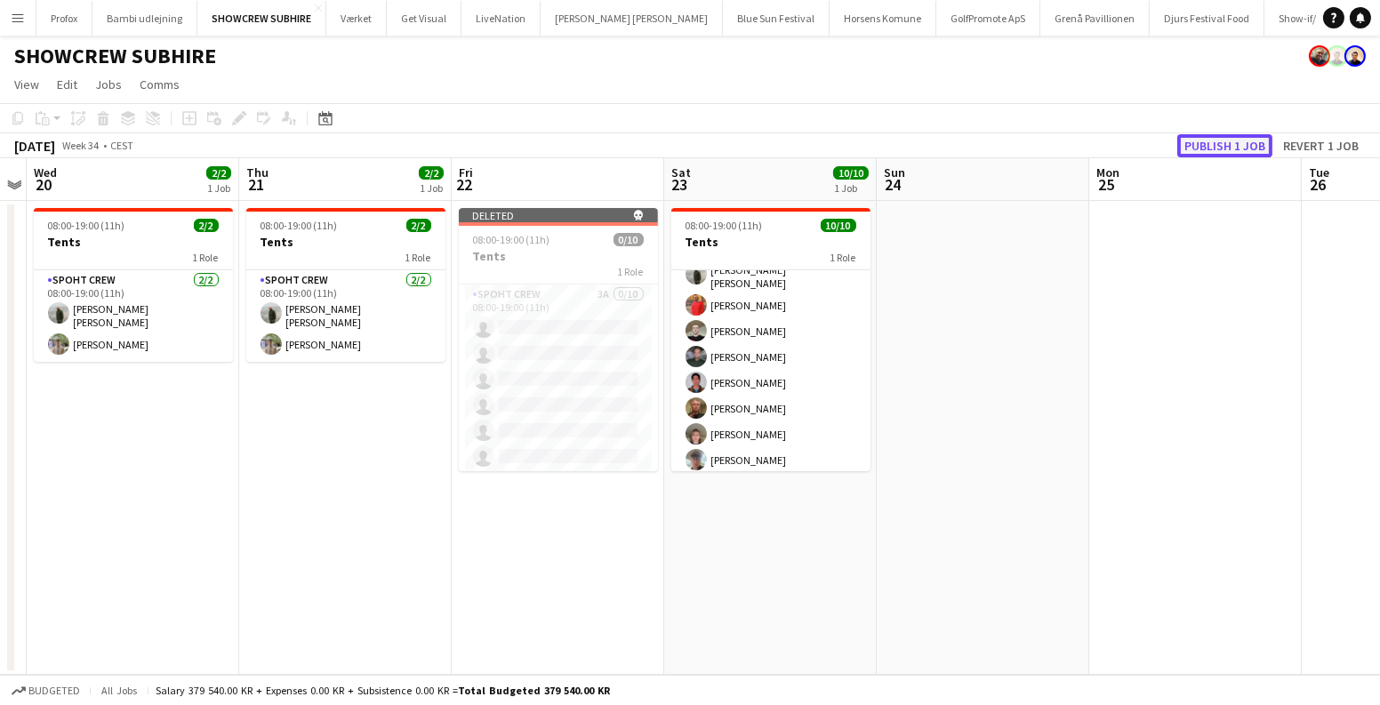
click at [1197, 141] on button "Publish 1 job" at bounding box center [1224, 145] width 95 height 23
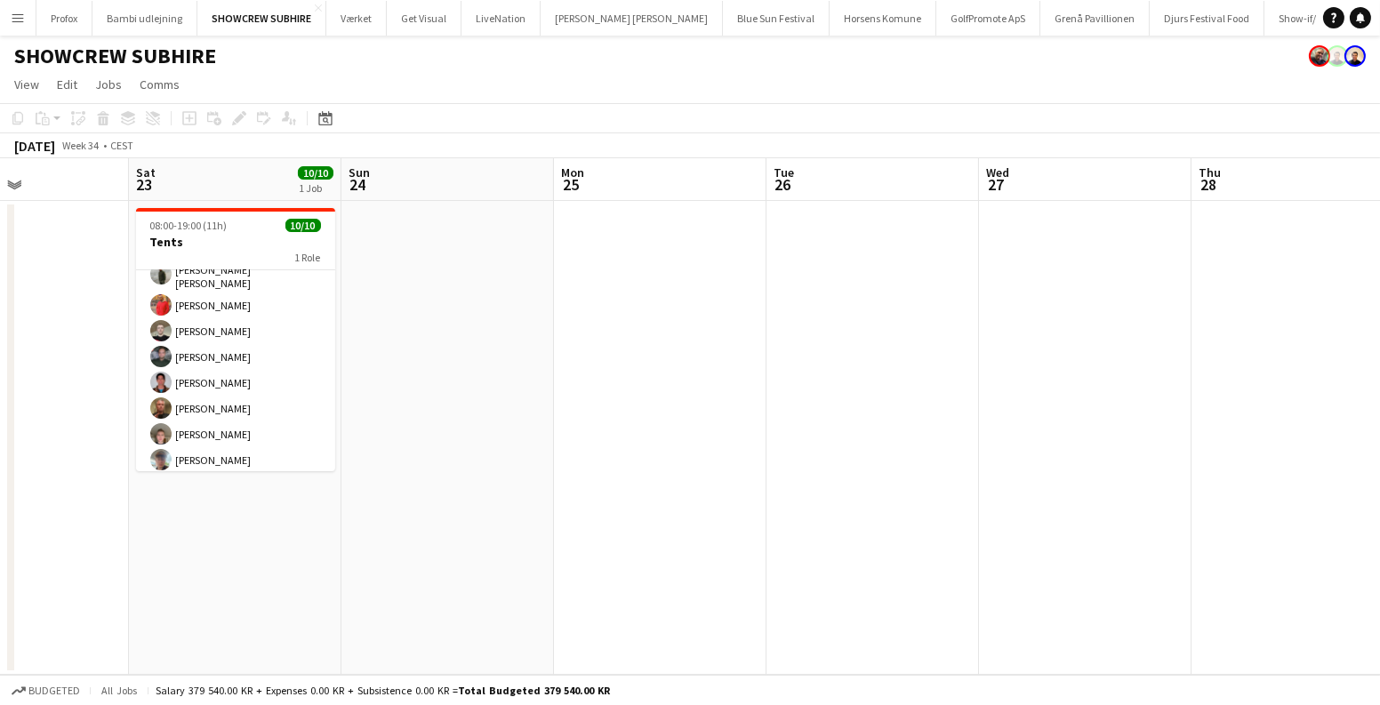
drag, startPoint x: 1177, startPoint y: 565, endPoint x: 220, endPoint y: 486, distance: 960.1
click at [218, 486] on app-calendar-viewport "Wed 20 2/2 1 Job Thu 21 2/2 1 Job Fri 22 Sat 23 10/10 1 Job Sun 24 Mon 25 Tue 2…" at bounding box center [690, 416] width 1380 height 517
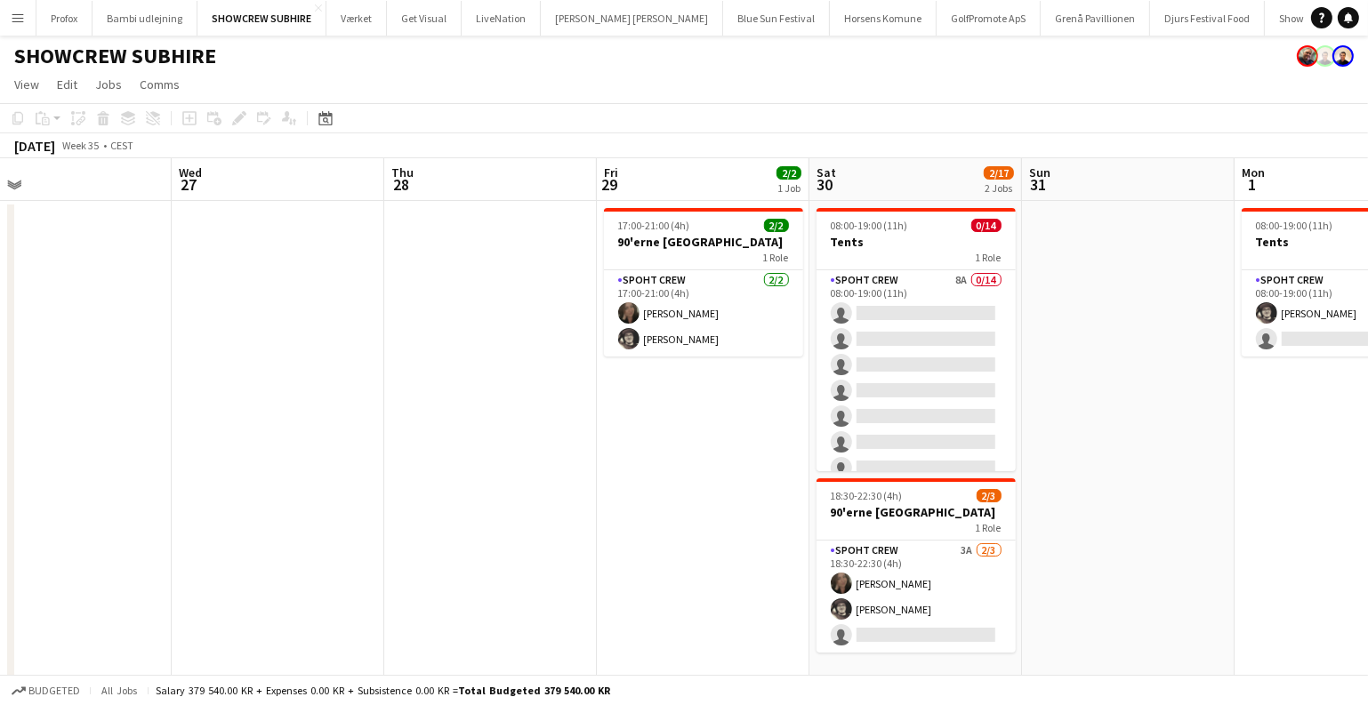
scroll to position [0, 690]
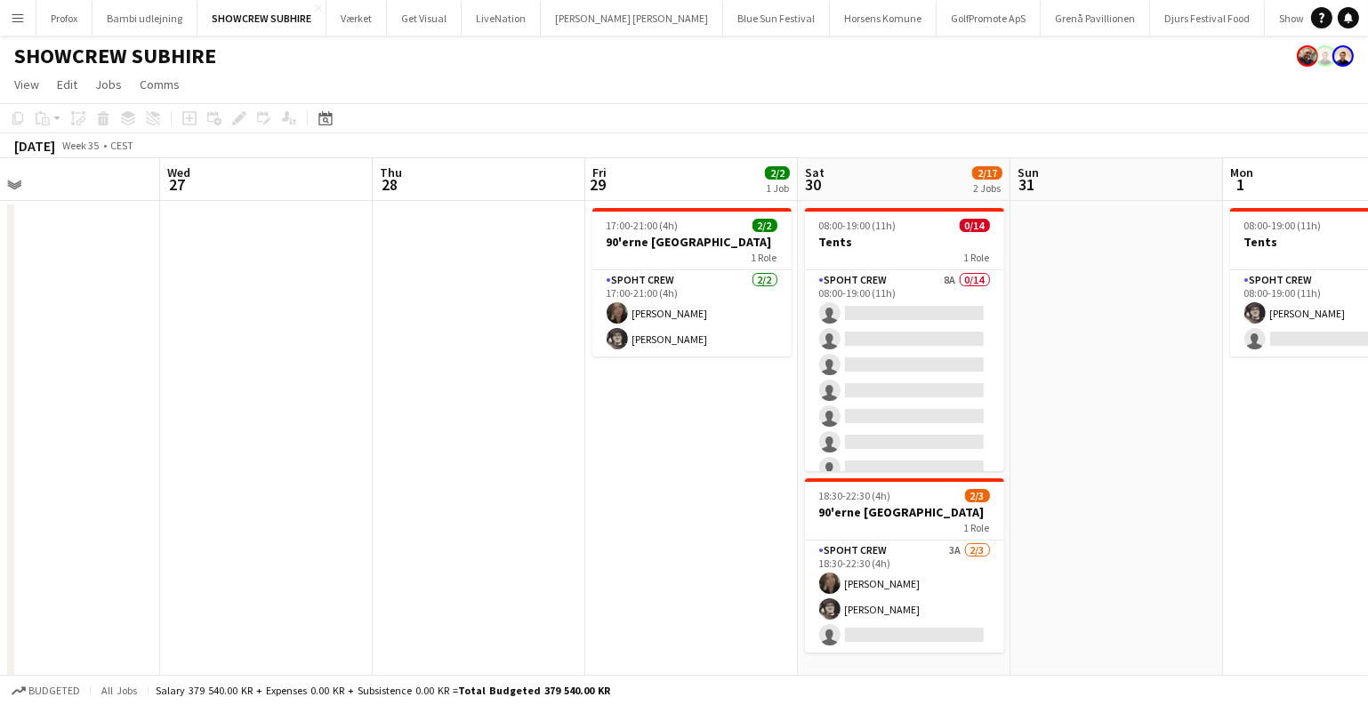
drag, startPoint x: 727, startPoint y: 497, endPoint x: 418, endPoint y: 486, distance: 309.7
click at [418, 486] on app-calendar-viewport "Sat 23 10/10 1 Job Sun 24 Mon 25 Tue 26 Wed 27 Thu 28 Fri 29 2/2 1 Job Sat 30 2…" at bounding box center [684, 424] width 1368 height 532
